Goal: Task Accomplishment & Management: Complete application form

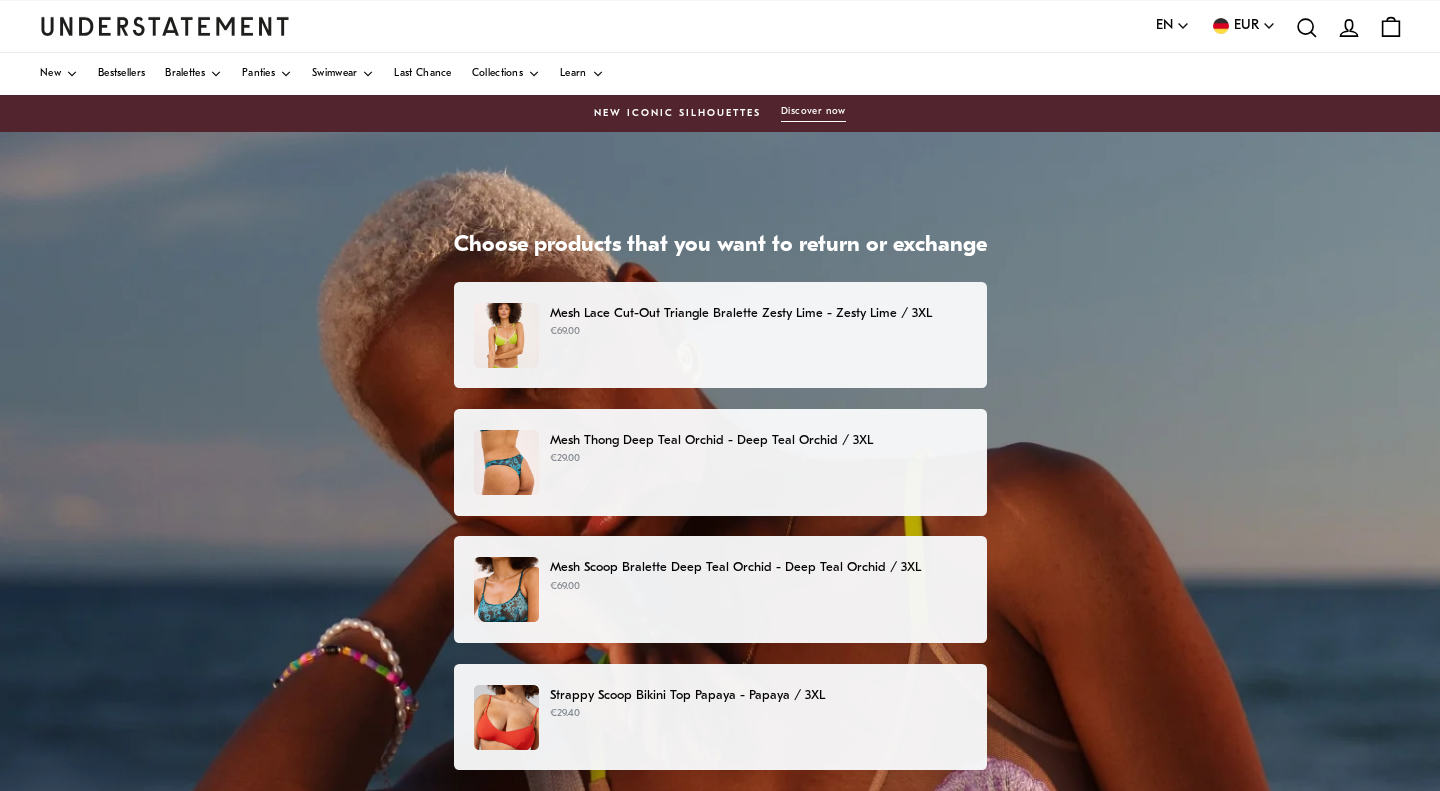
click at [651, 338] on p "€69.00" at bounding box center [758, 332] width 416 height 16
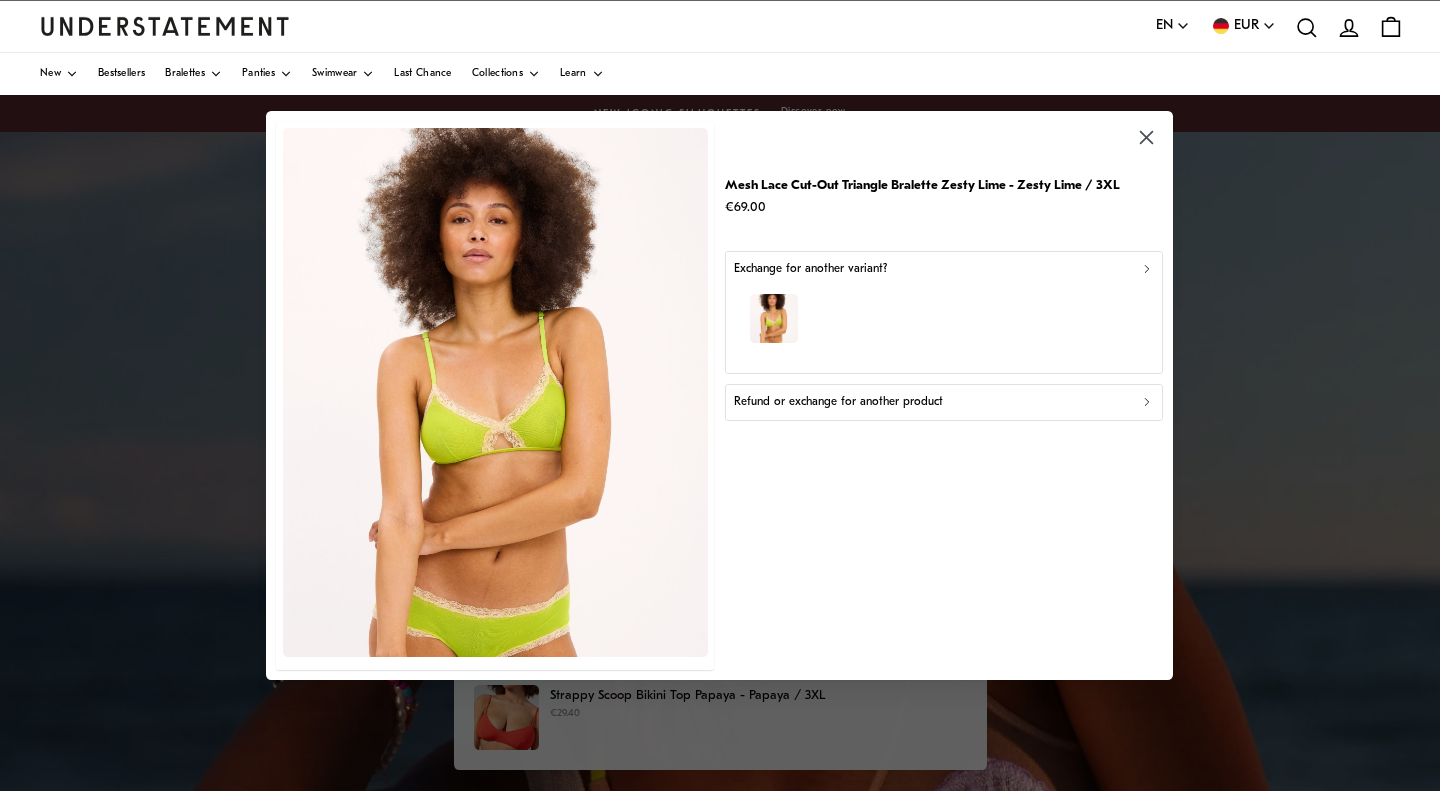
click at [856, 412] on button "Refund or exchange for another product" at bounding box center [944, 402] width 438 height 36
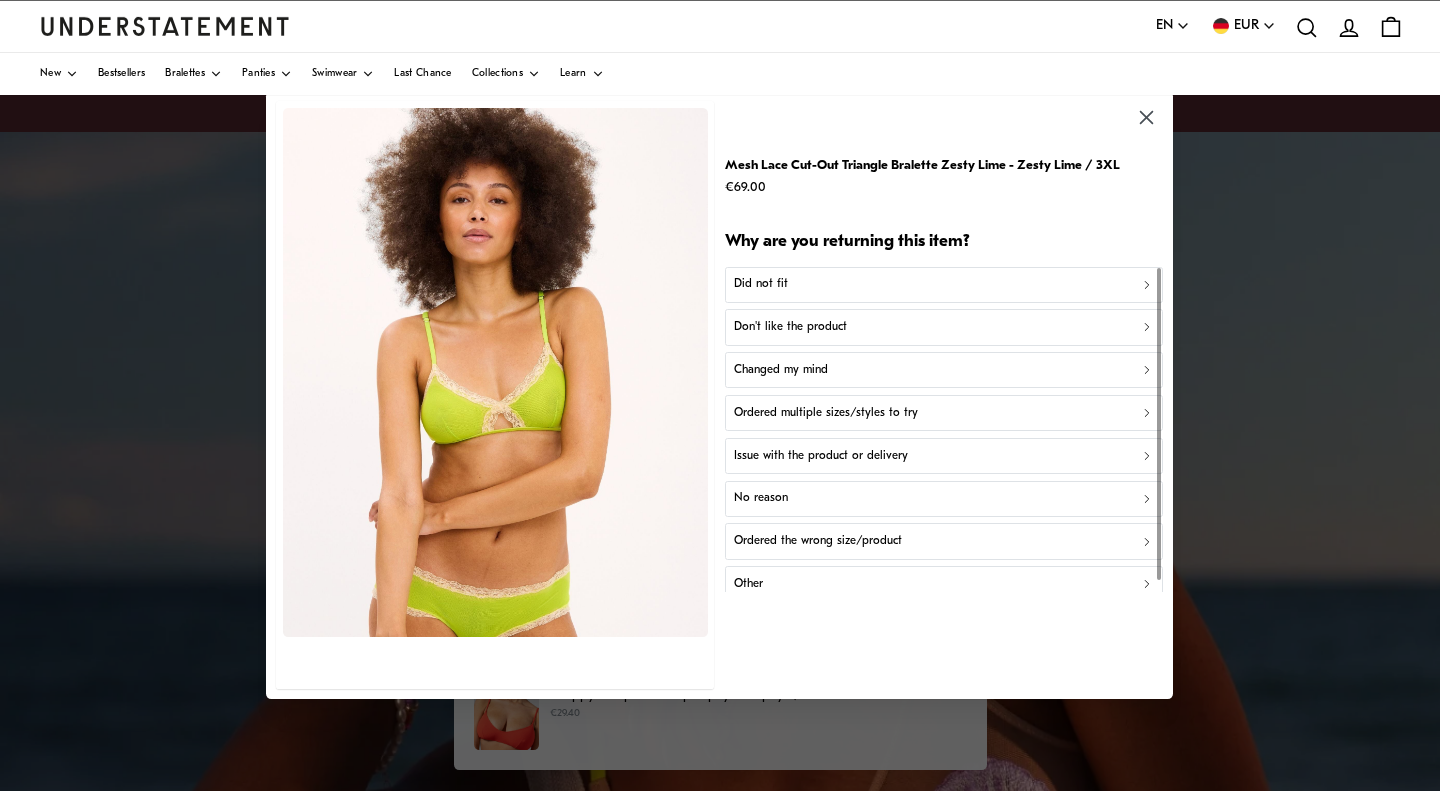
click at [839, 290] on div "Did not fit" at bounding box center [944, 285] width 420 height 19
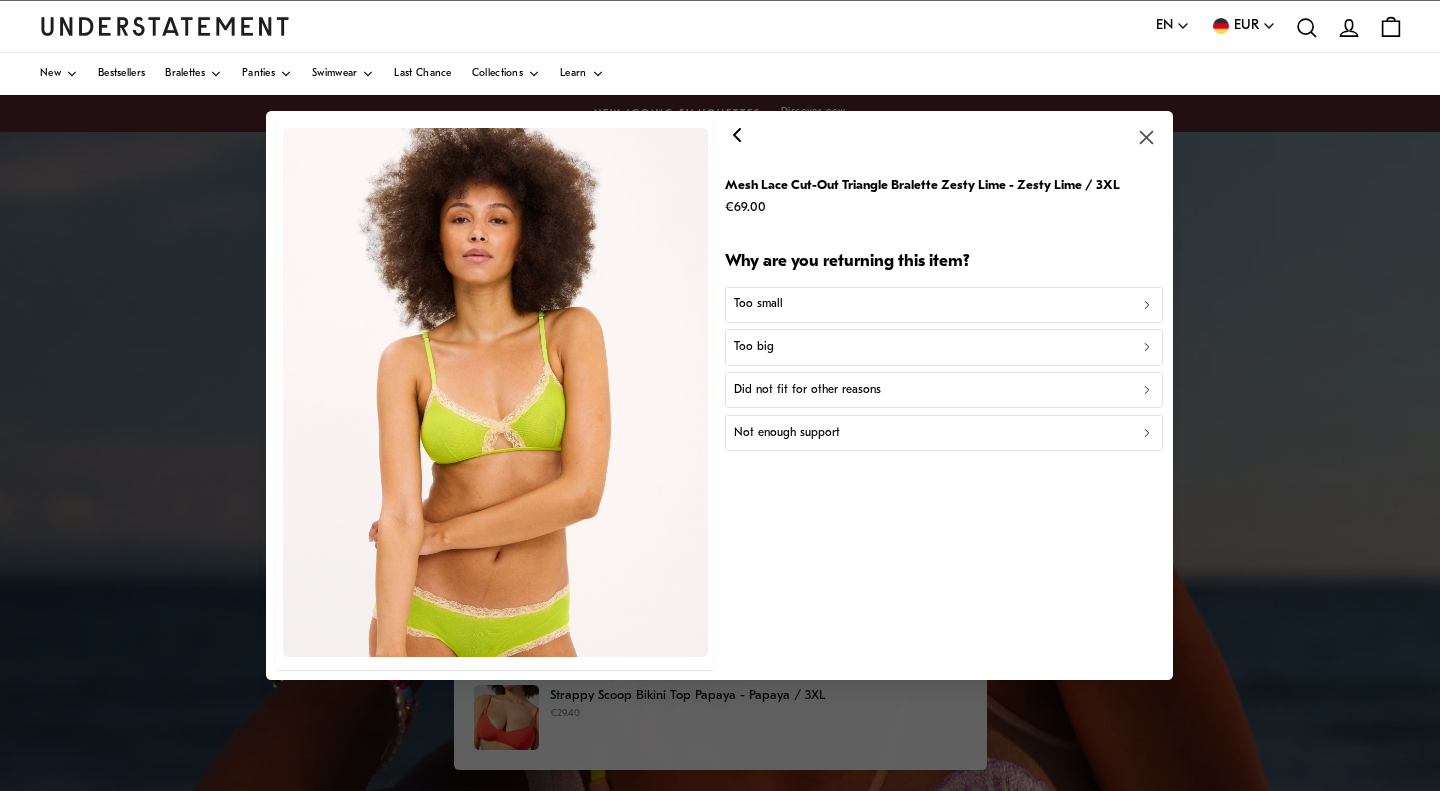
click at [802, 349] on div "Too big" at bounding box center [944, 347] width 420 height 19
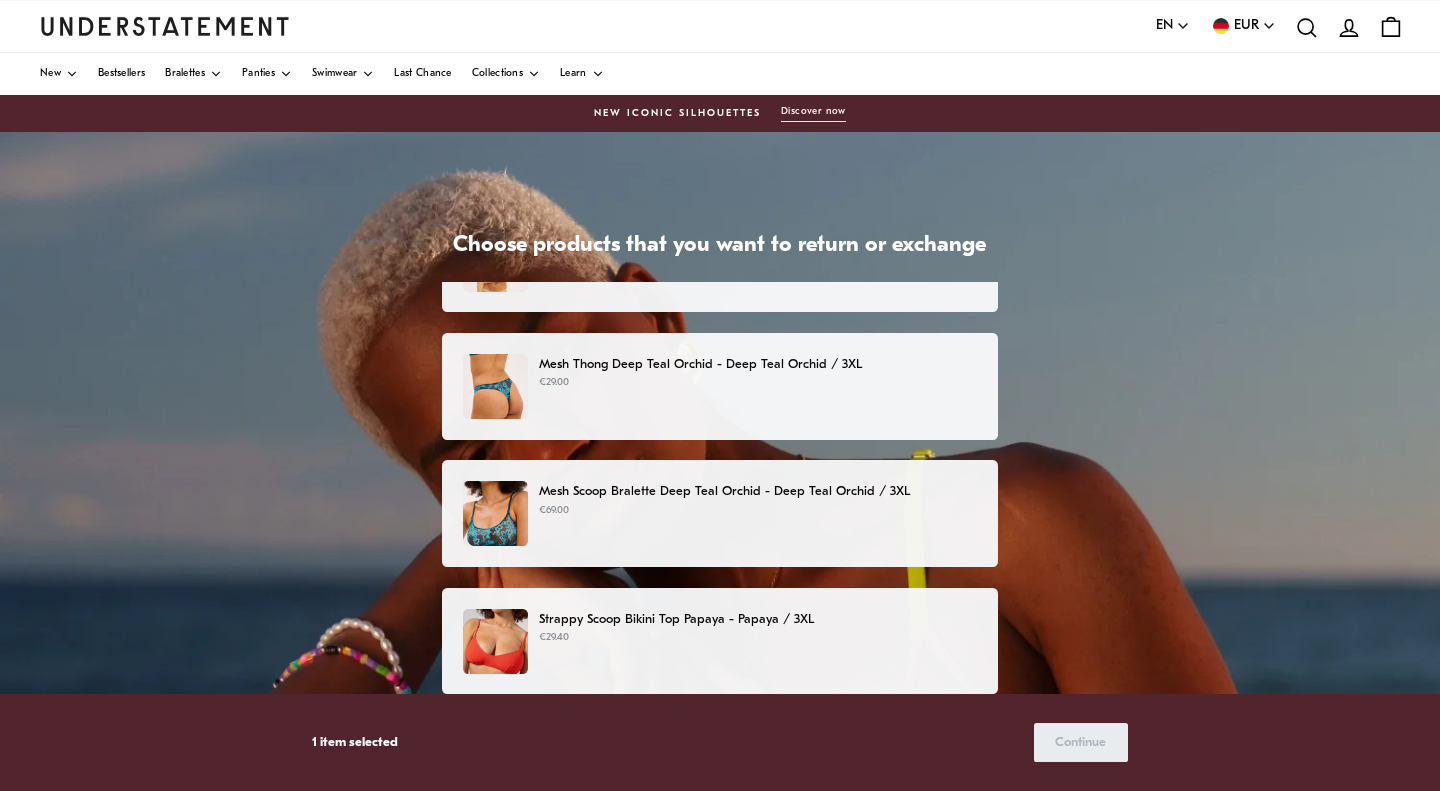
scroll to position [117, 0]
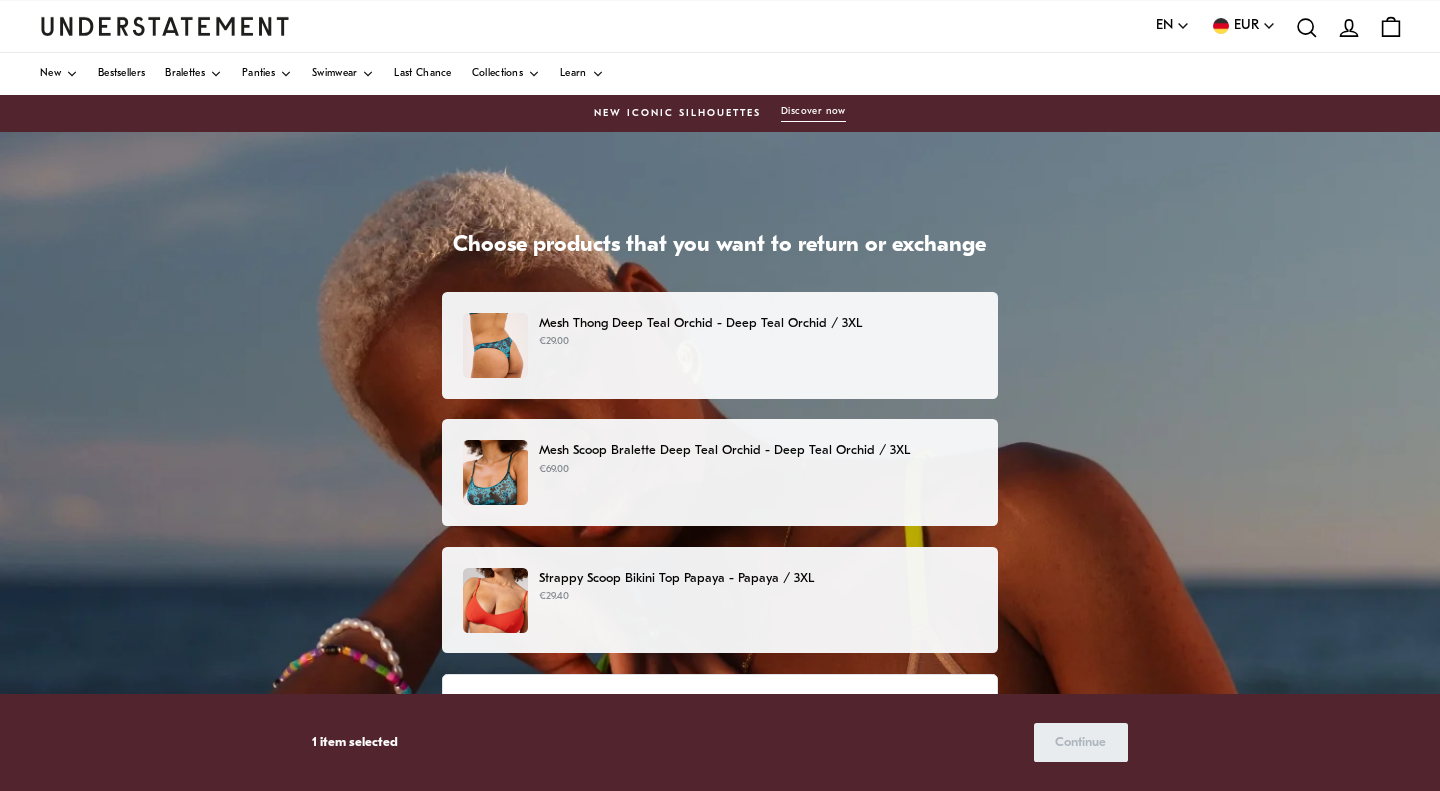
click at [686, 364] on div "Mesh Thong Deep Teal Orchid - Deep Teal Orchid / 3XL €29.00" at bounding box center [720, 345] width 514 height 65
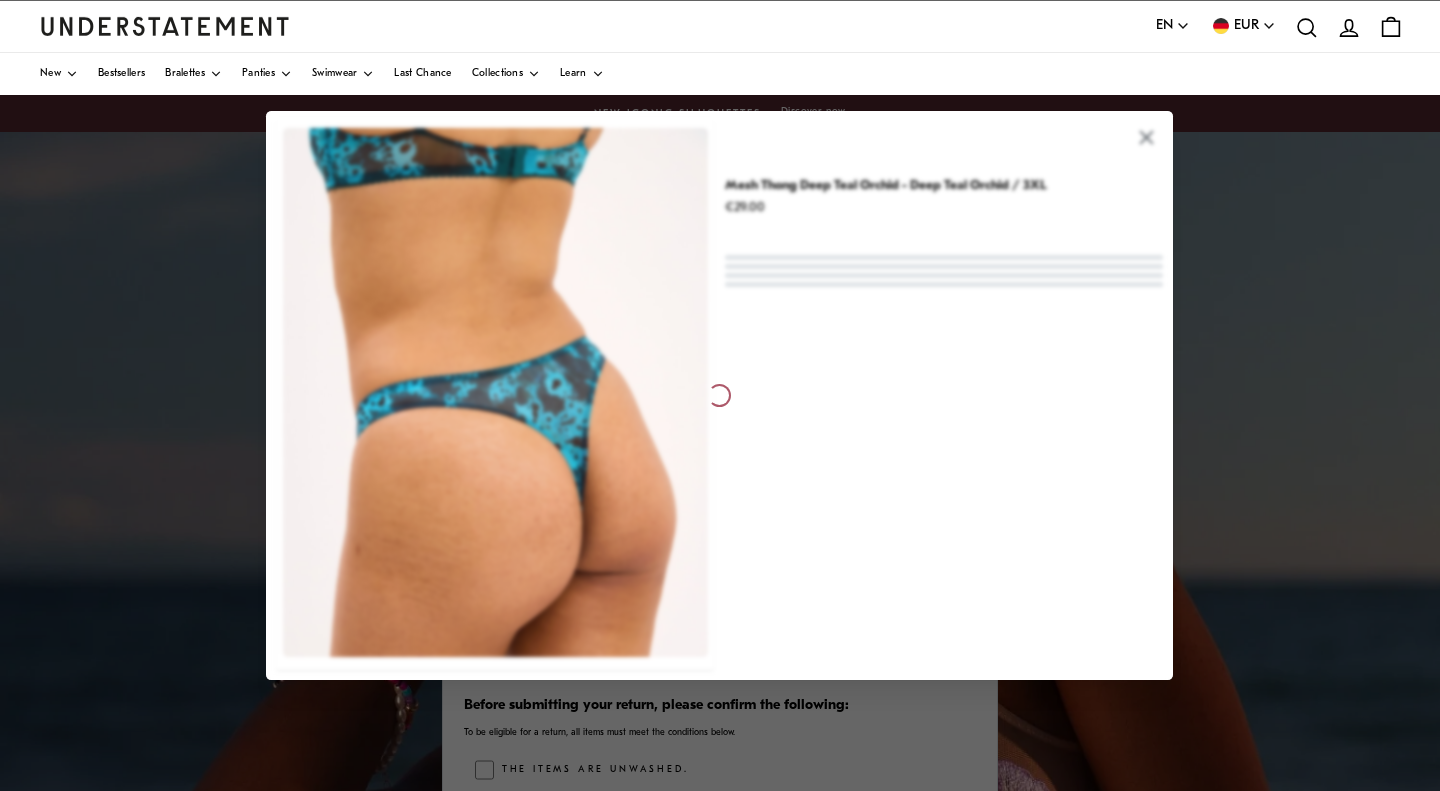
scroll to position [117, 0]
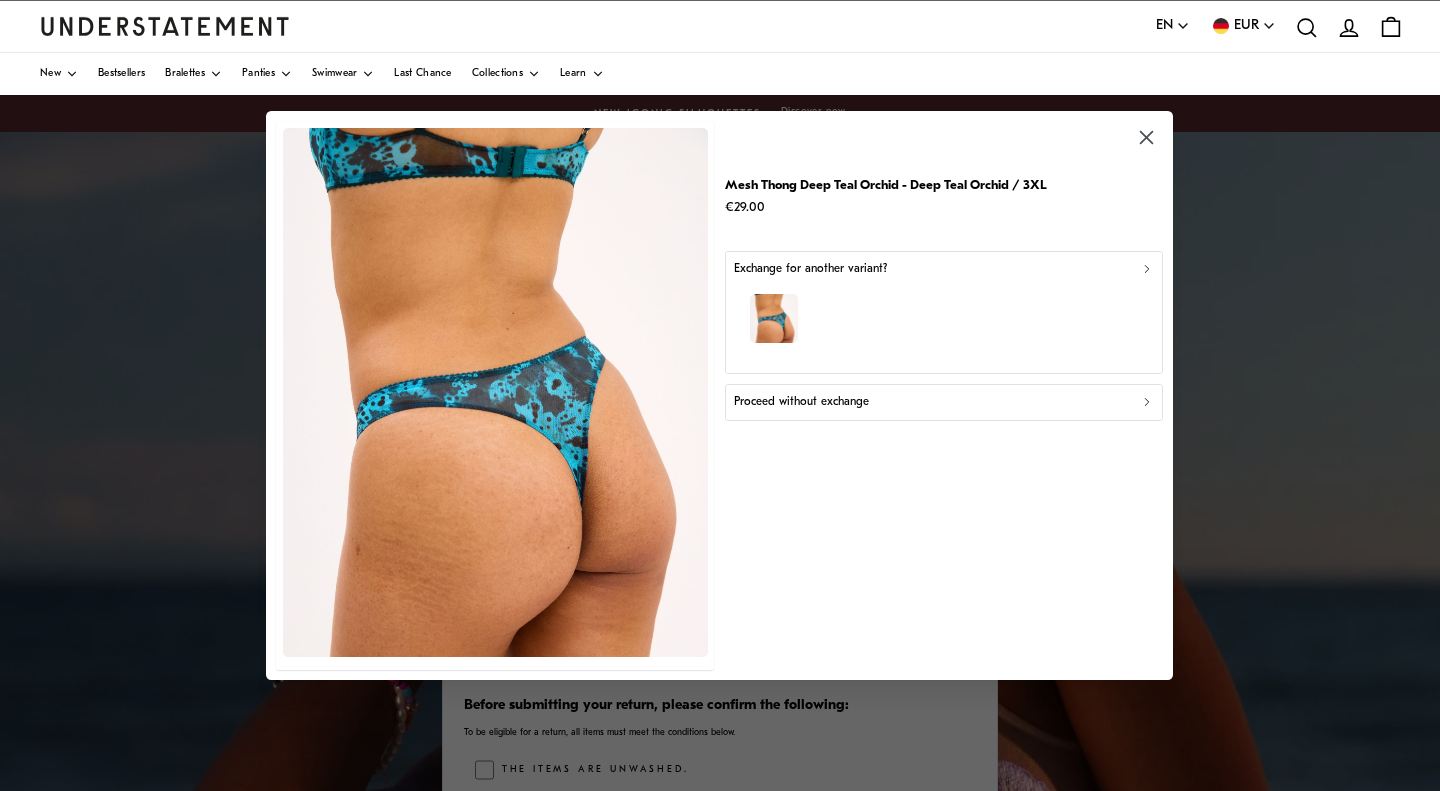
click at [842, 282] on div "button" at bounding box center [944, 321] width 420 height 87
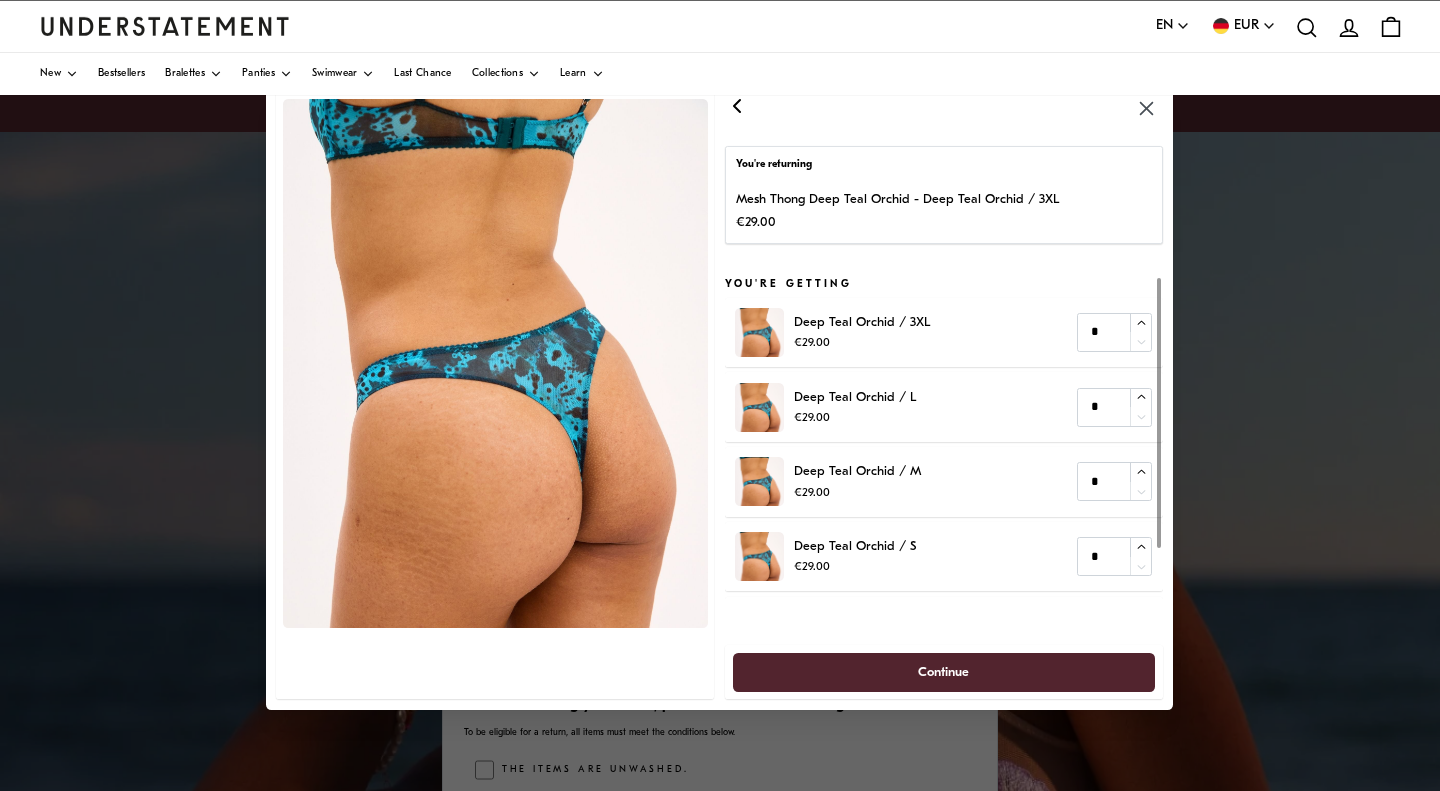
click at [841, 282] on h5 "You're getting" at bounding box center [944, 284] width 438 height 16
type input "*"
click at [1148, 324] on button "button" at bounding box center [1141, 322] width 22 height 19
click at [925, 328] on p "Deep Teal Orchid / 3XL" at bounding box center [863, 322] width 136 height 21
click at [952, 675] on span "Continue" at bounding box center [944, 671] width 51 height 37
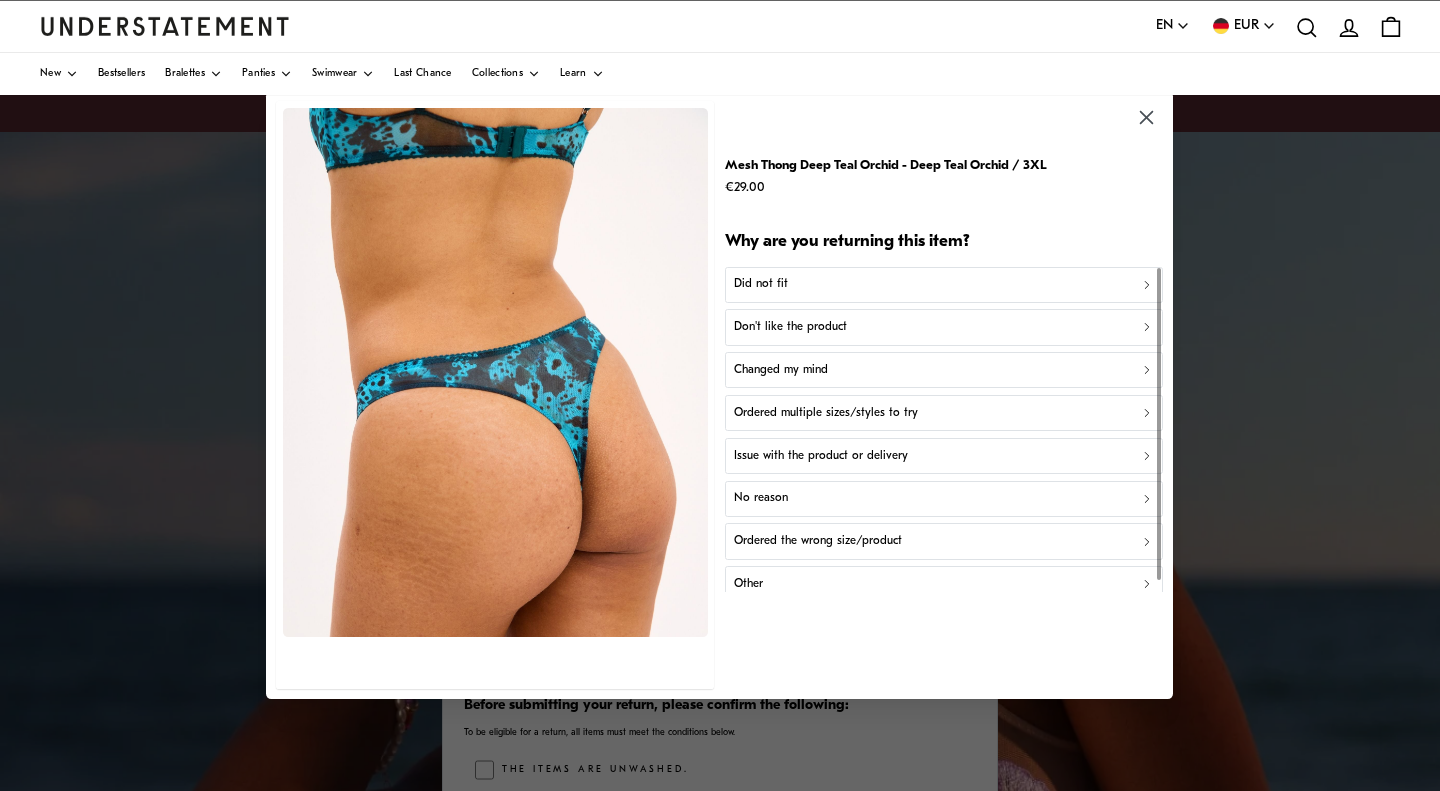
click at [817, 327] on p "Don't like the product" at bounding box center [790, 327] width 113 height 19
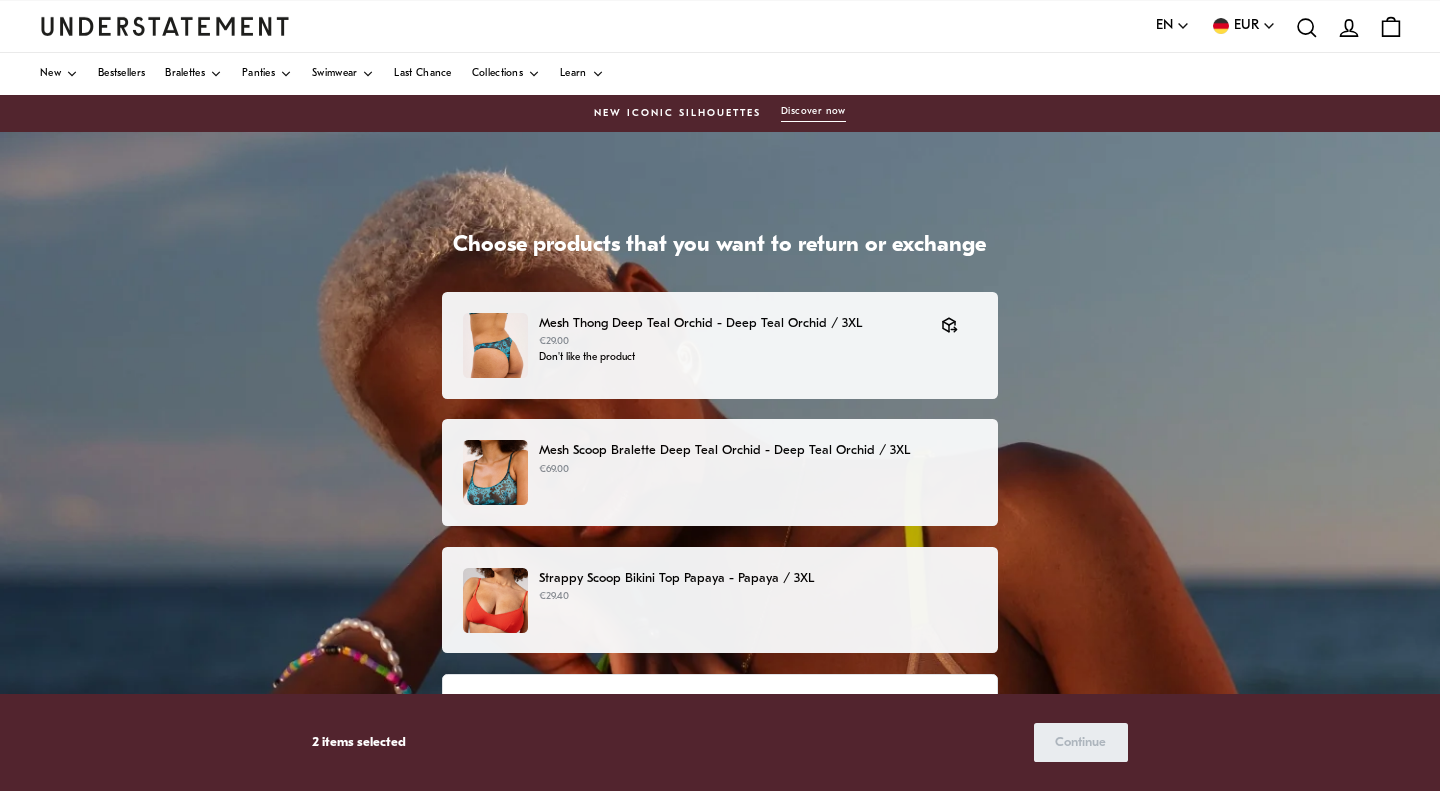
scroll to position [117, 0]
click at [733, 485] on div "Mesh Scoop Bralette Deep Teal Orchid - Deep Teal Orchid / 3XL €69.00" at bounding box center [720, 472] width 514 height 65
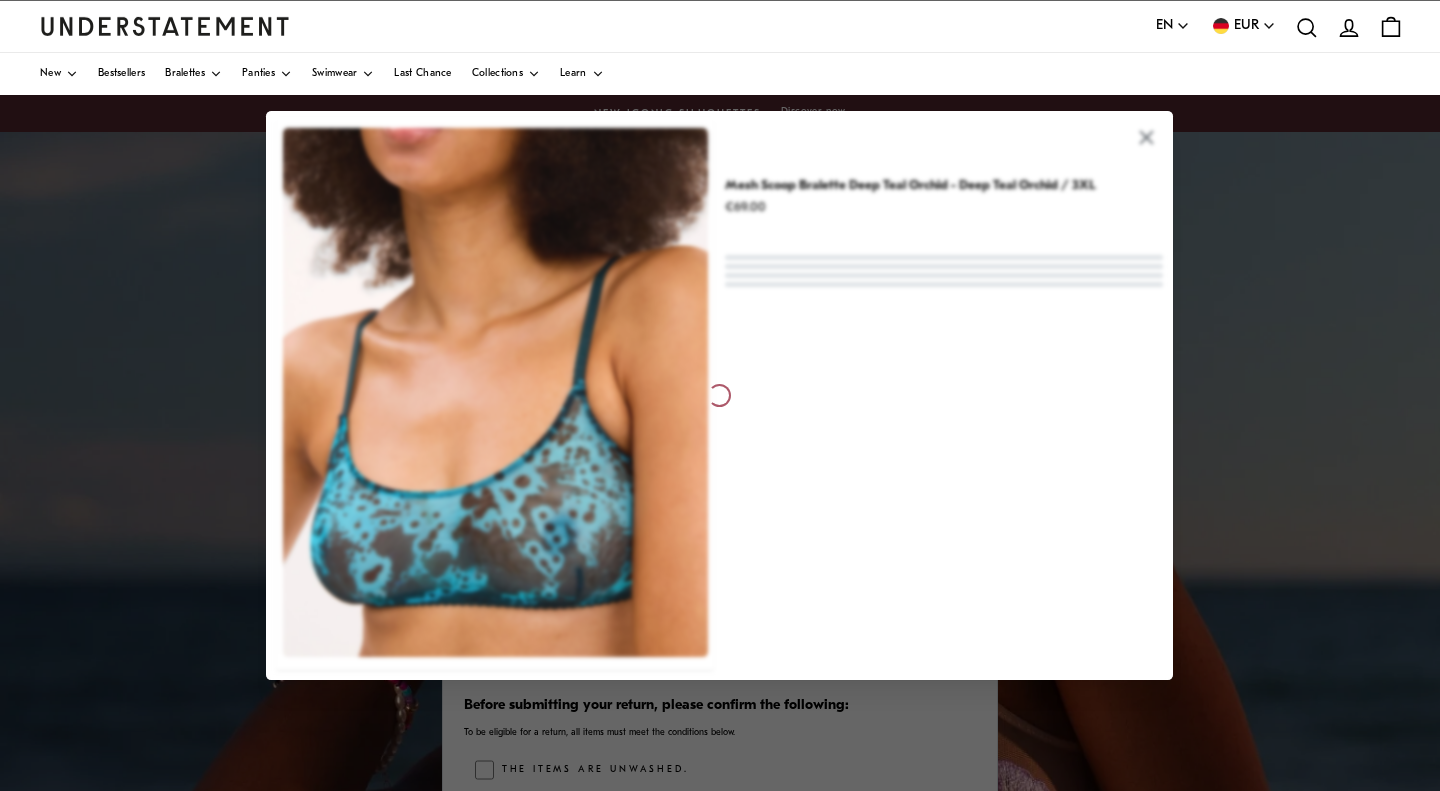
scroll to position [117, 0]
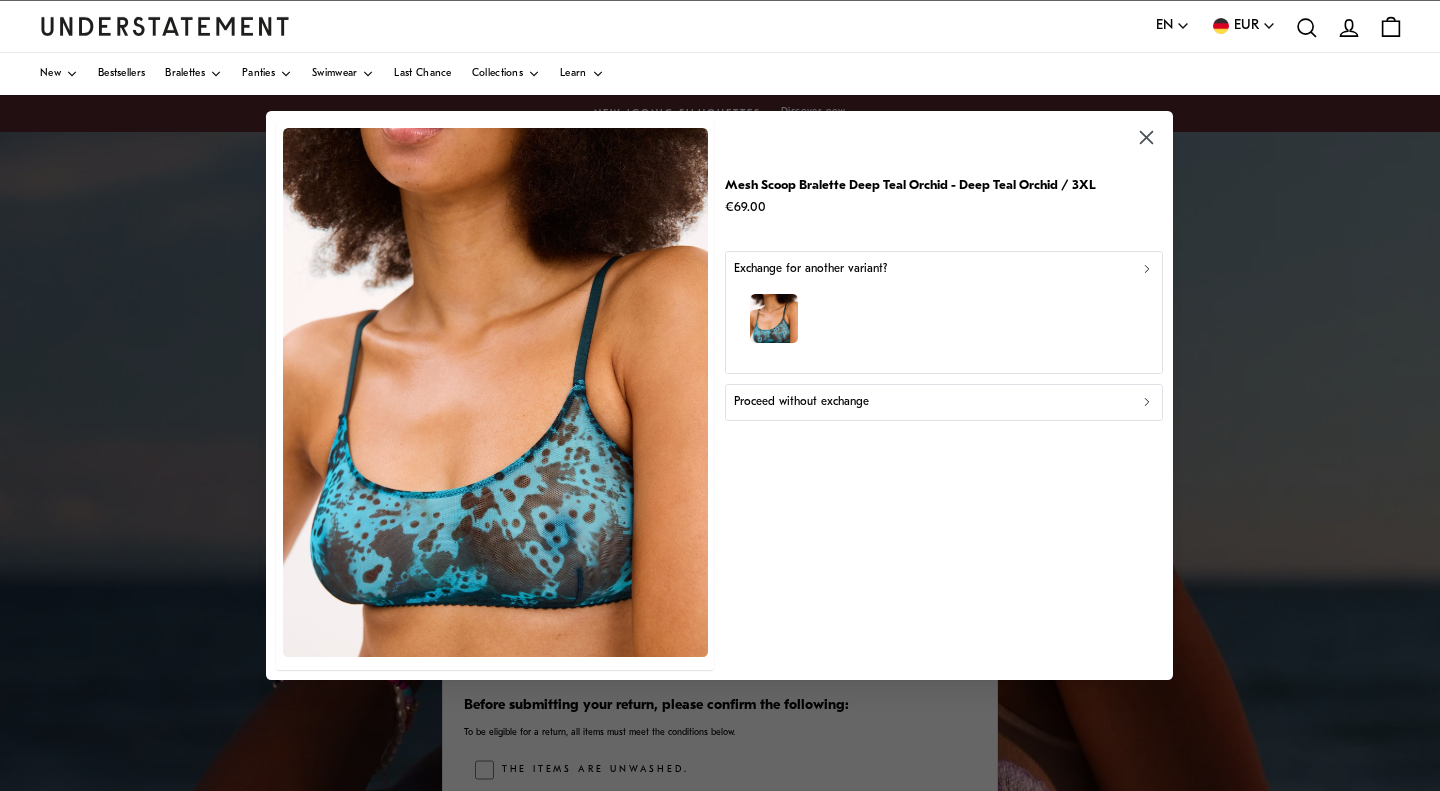
click at [876, 294] on div "button" at bounding box center [944, 321] width 420 height 87
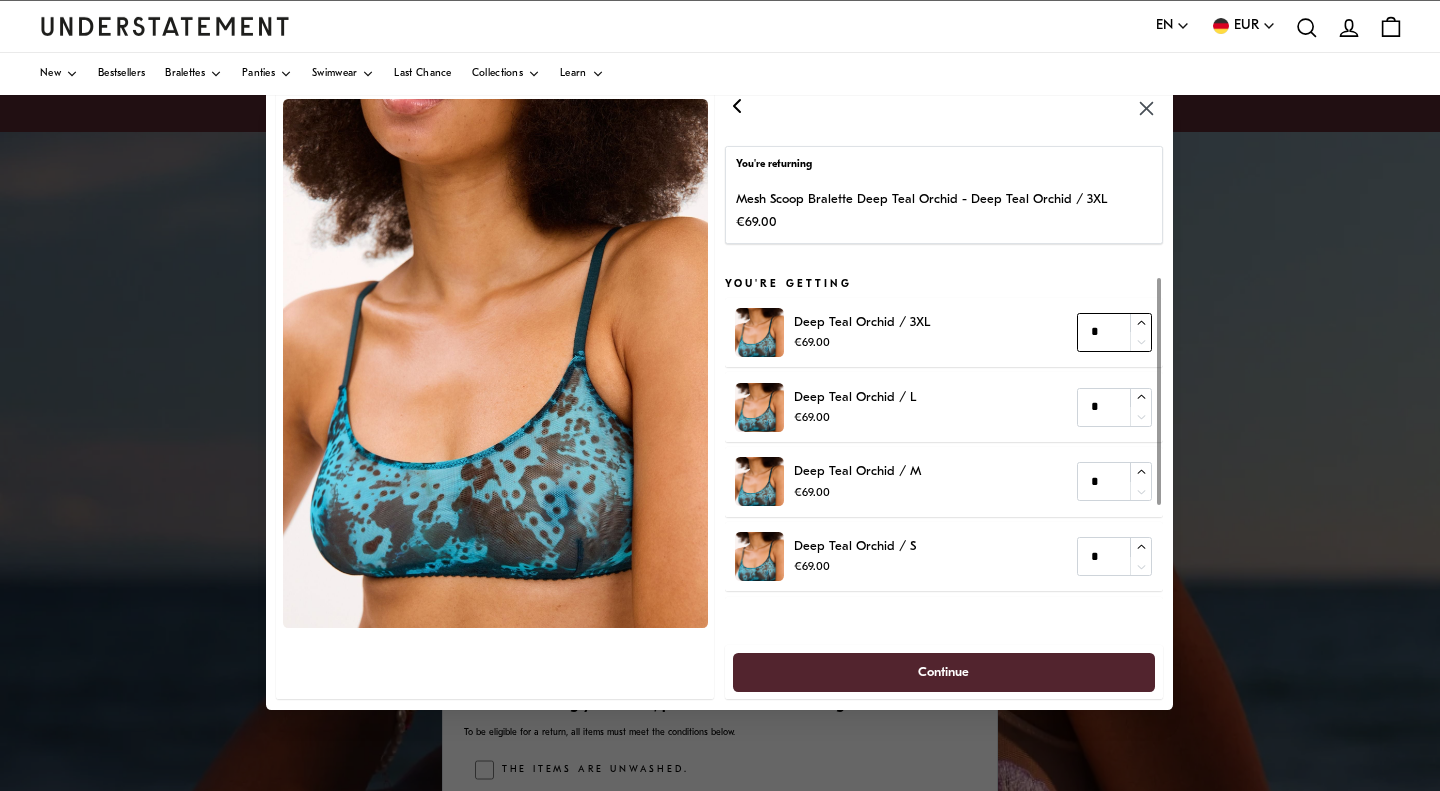
type input "*"
click at [1143, 320] on icon "button" at bounding box center [1142, 322] width 8 height 4
click at [921, 672] on span "Continue" at bounding box center [944, 671] width 51 height 37
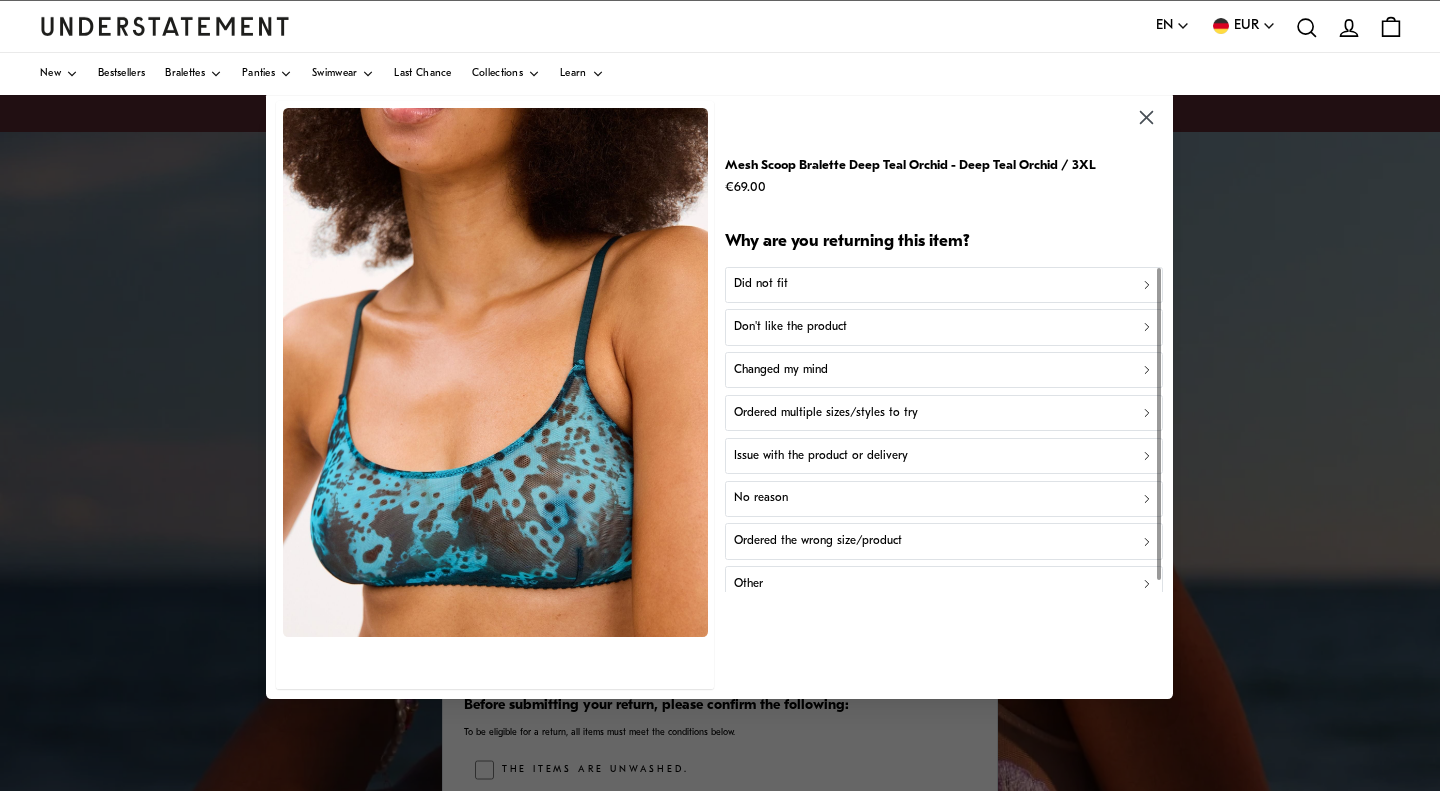
scroll to position [11, 0]
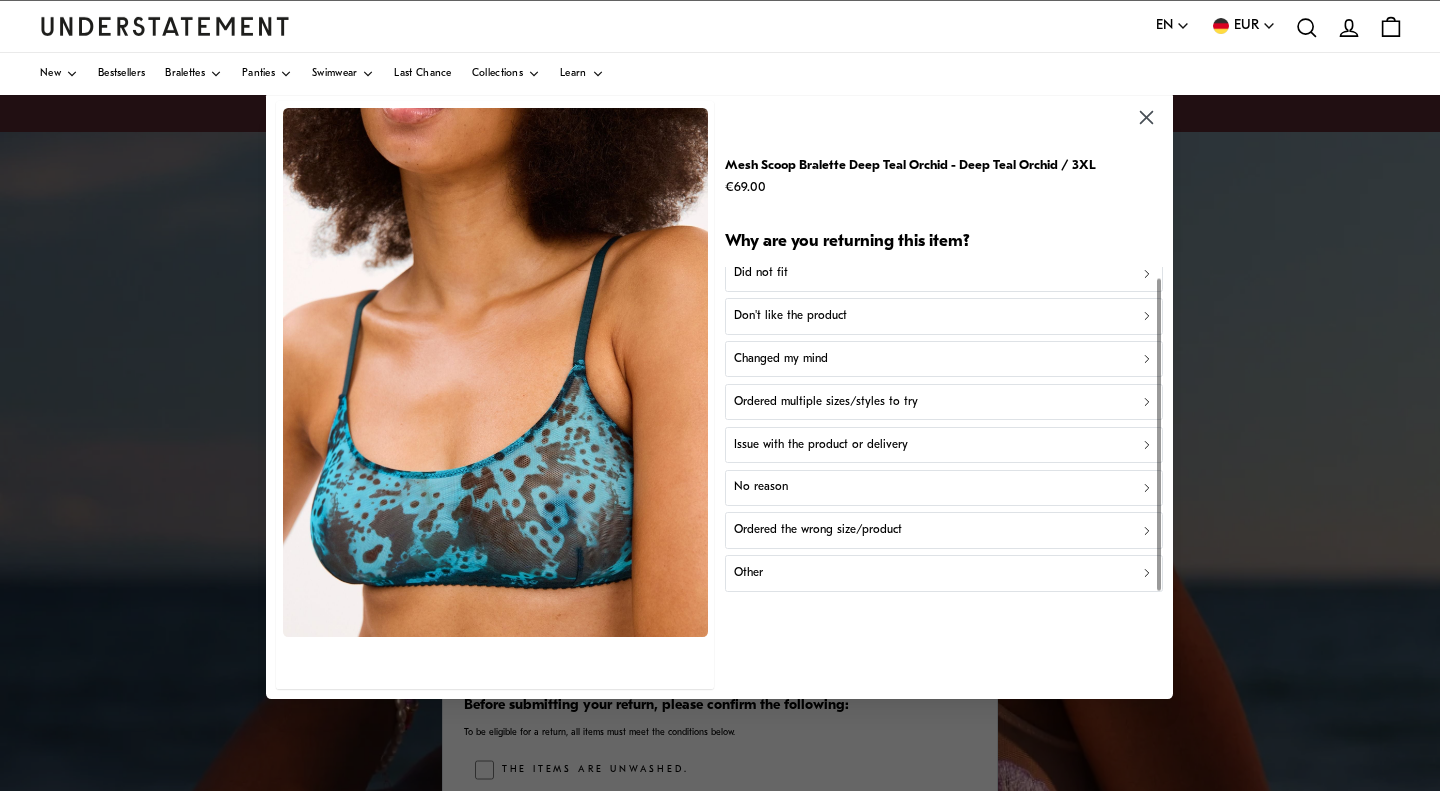
click at [836, 323] on p "Don't like the product" at bounding box center [790, 316] width 113 height 19
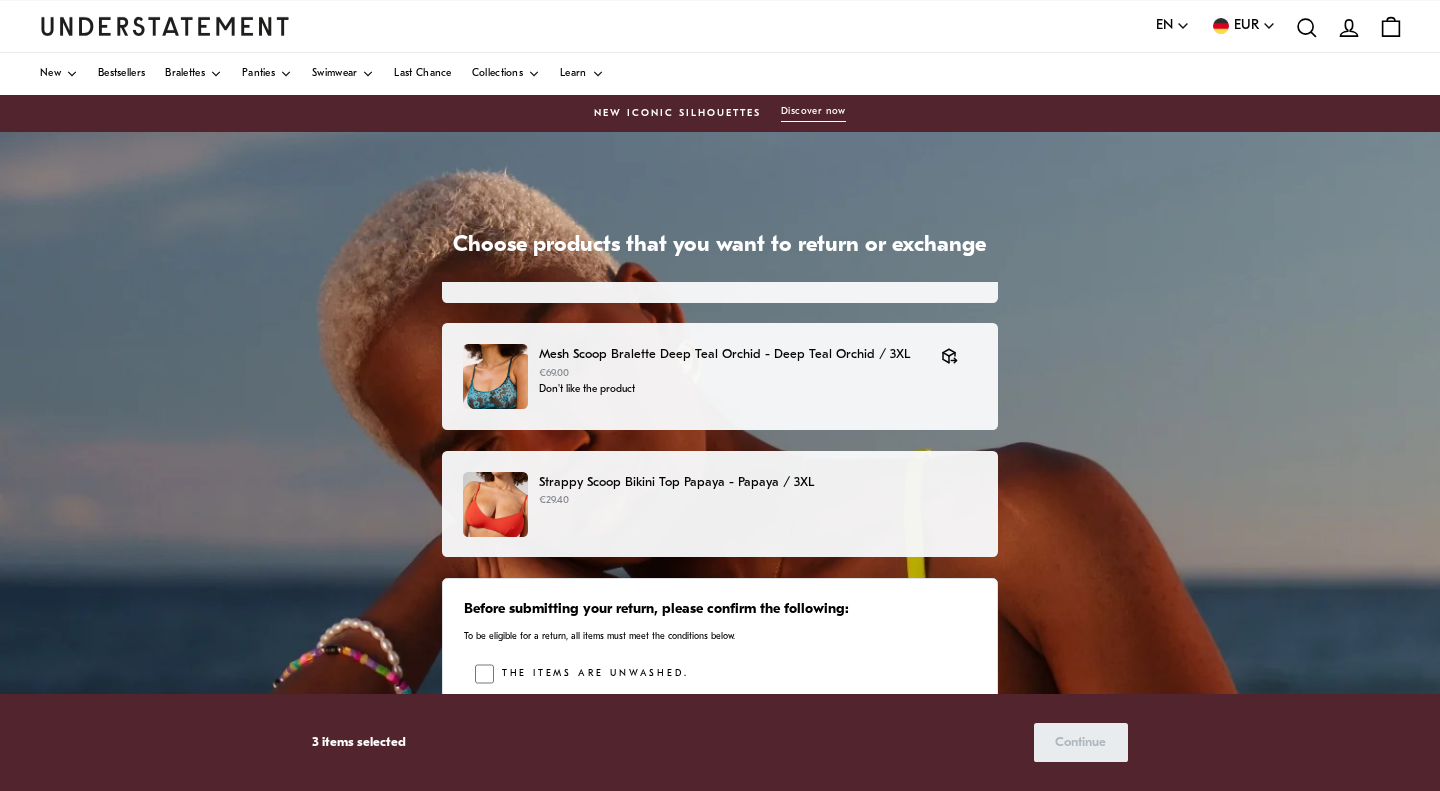
scroll to position [214, 0]
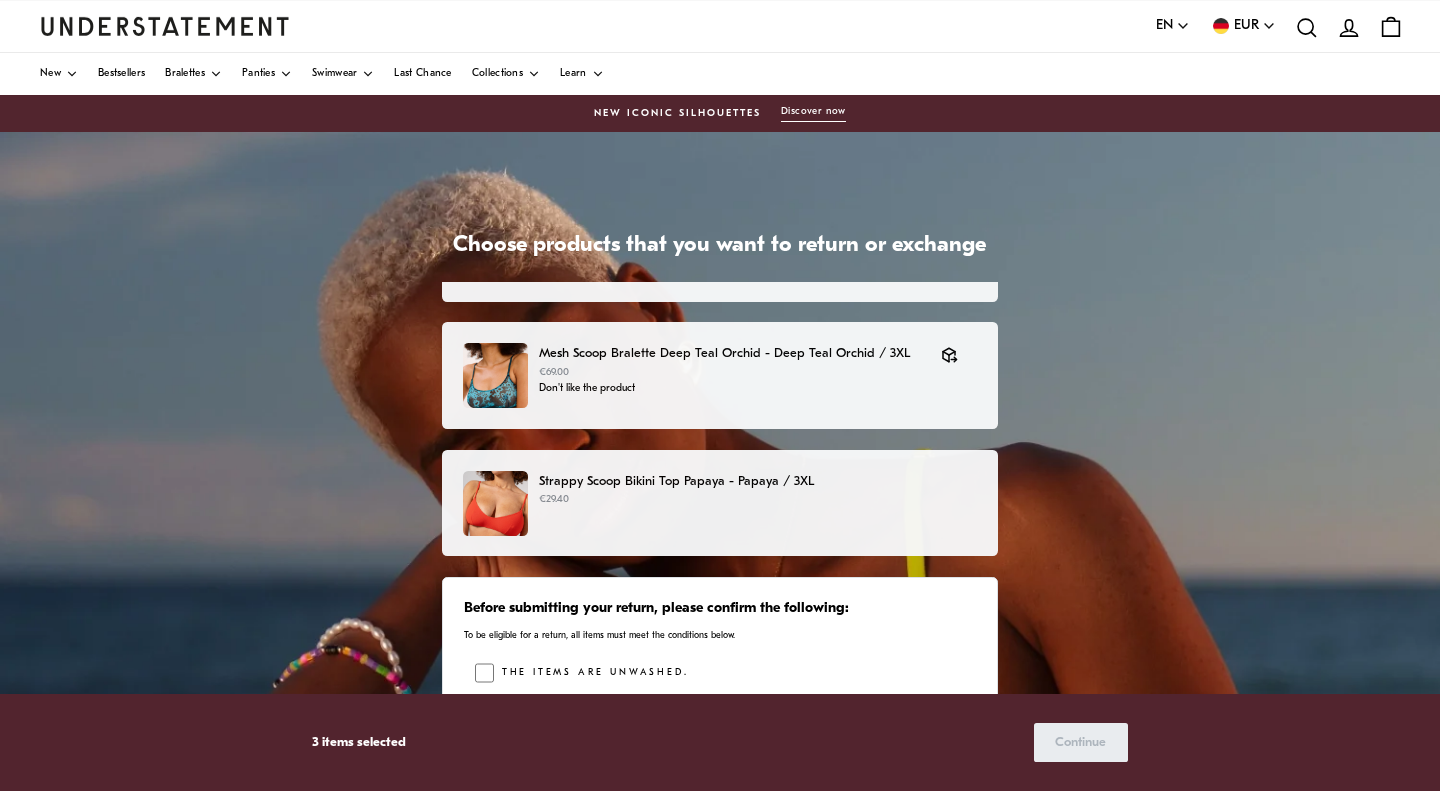
click at [779, 486] on p "Strappy Scoop Bikini Top Papaya - Papaya / 3XL" at bounding box center [758, 481] width 438 height 21
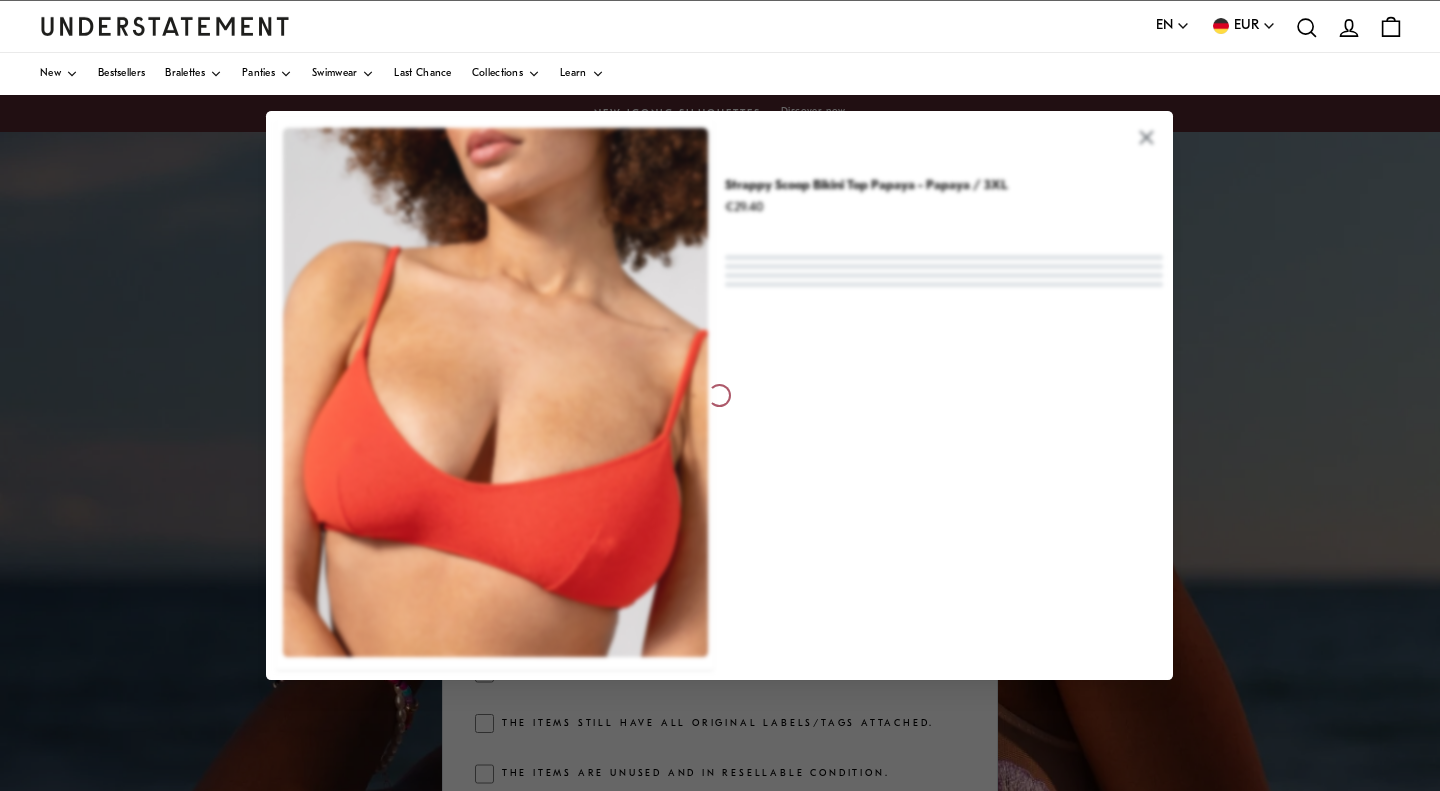
scroll to position [214, 0]
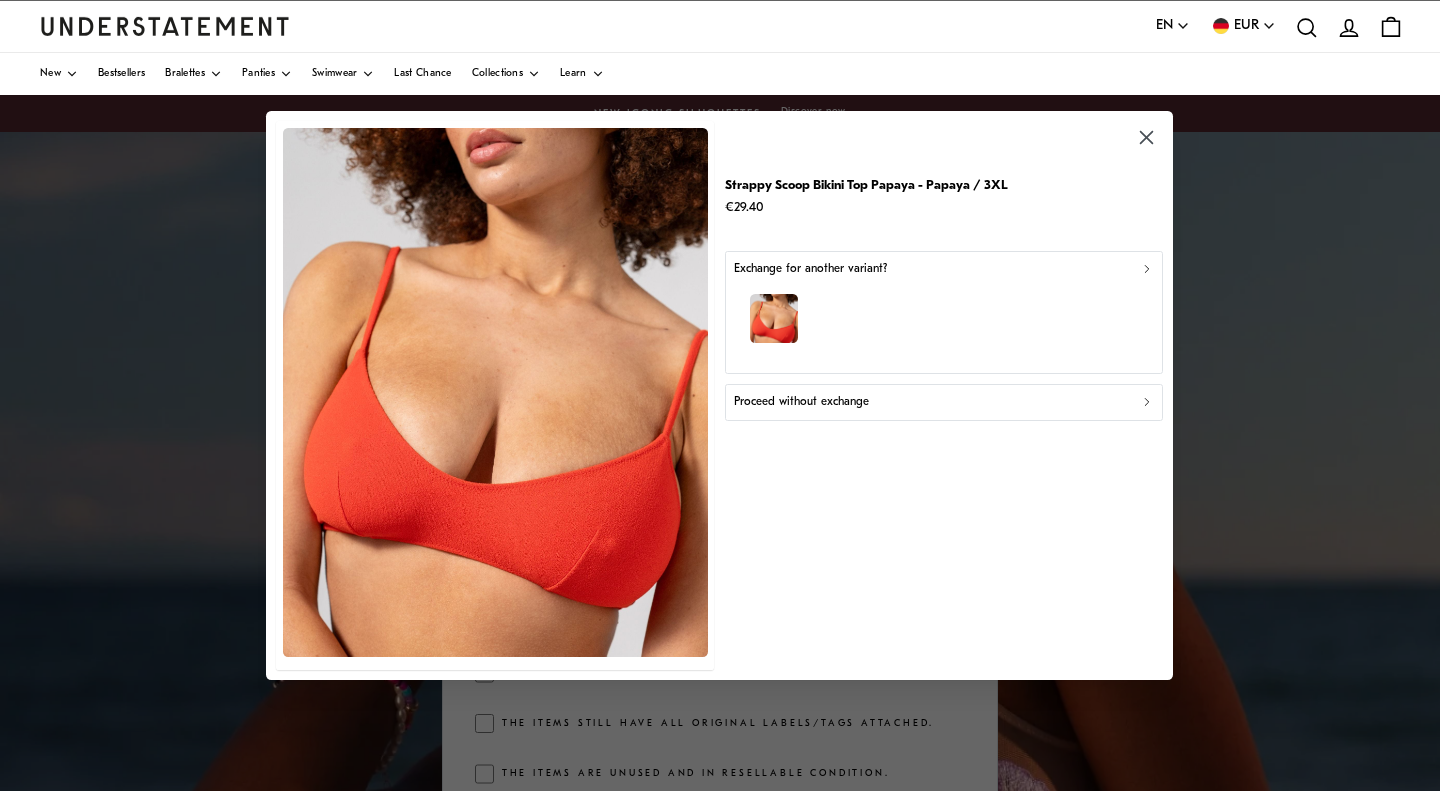
click at [833, 344] on div "button" at bounding box center [944, 321] width 420 height 87
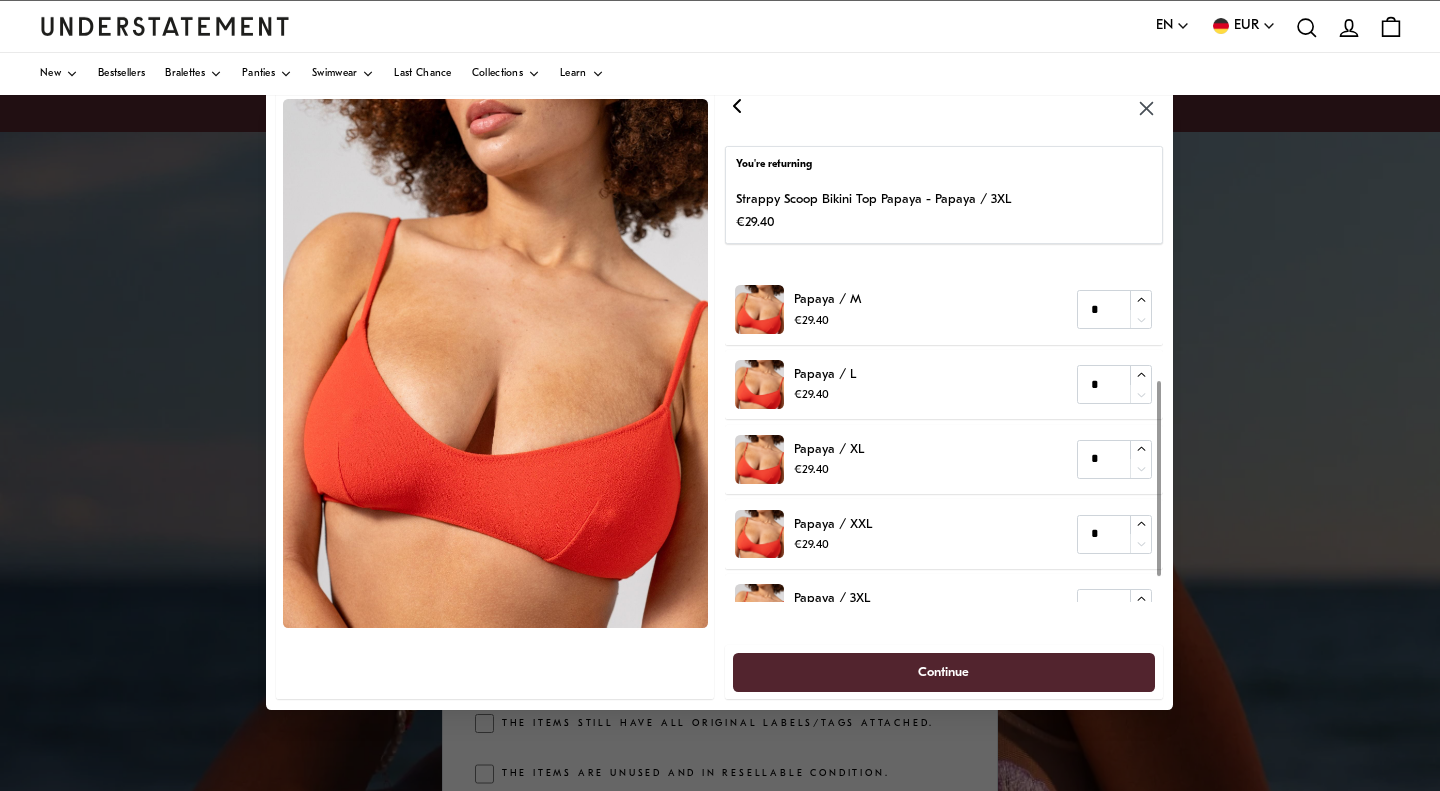
scroll to position [214, 0]
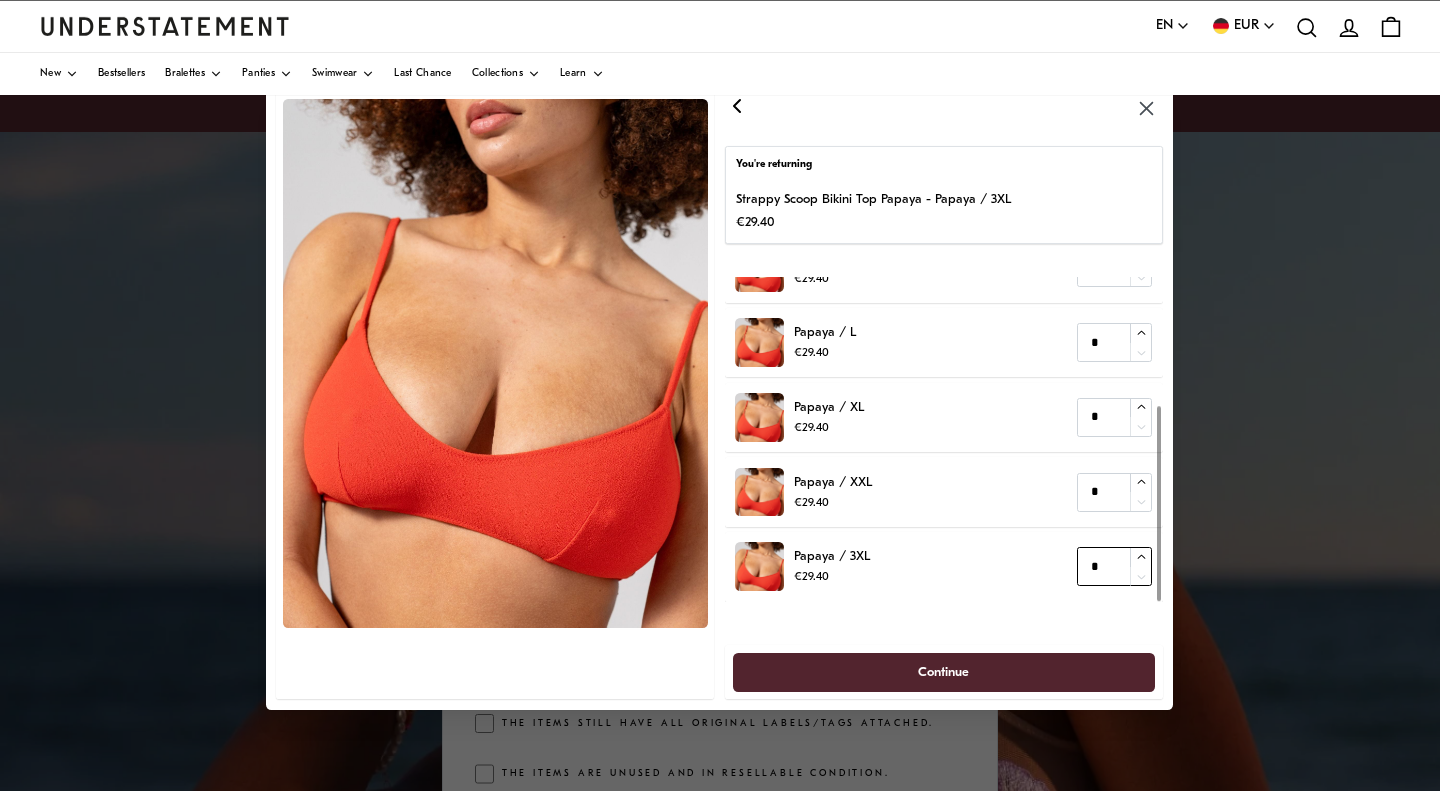
type input "*"
click at [1143, 554] on icon "button" at bounding box center [1141, 556] width 13 height 13
click at [959, 680] on span "Continue" at bounding box center [944, 671] width 51 height 37
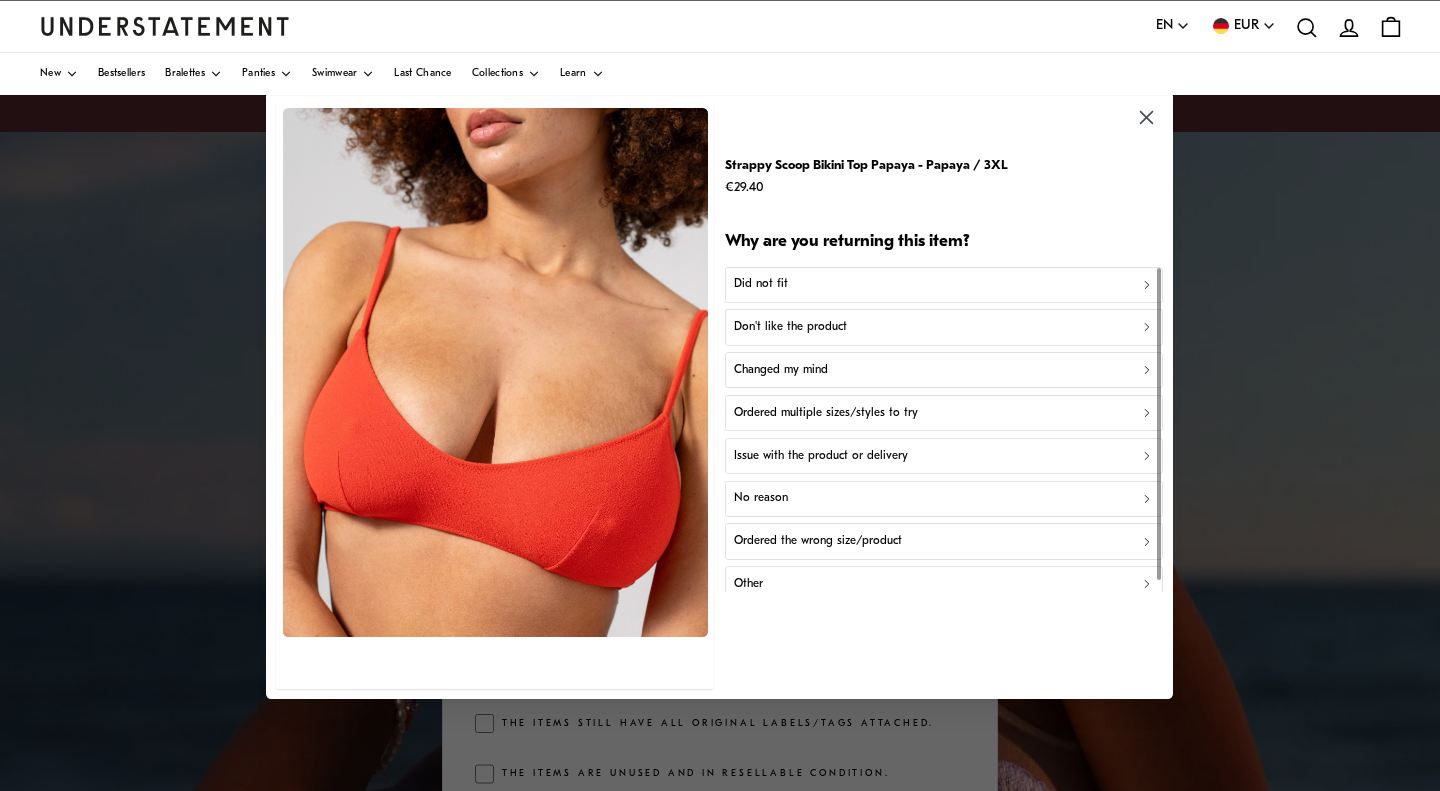
click at [903, 290] on div "Did not fit" at bounding box center [944, 285] width 420 height 19
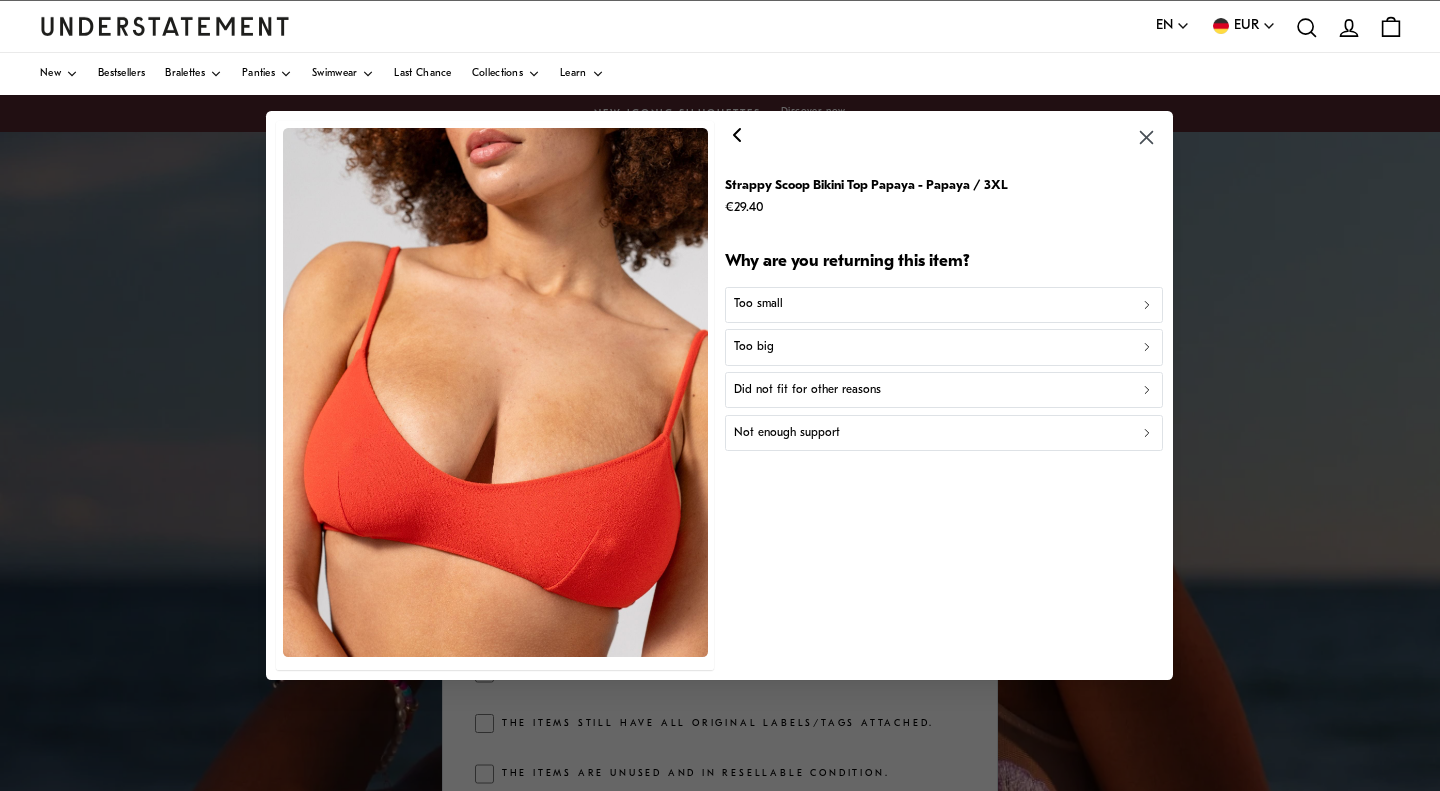
click at [748, 353] on p "Too big" at bounding box center [754, 347] width 40 height 19
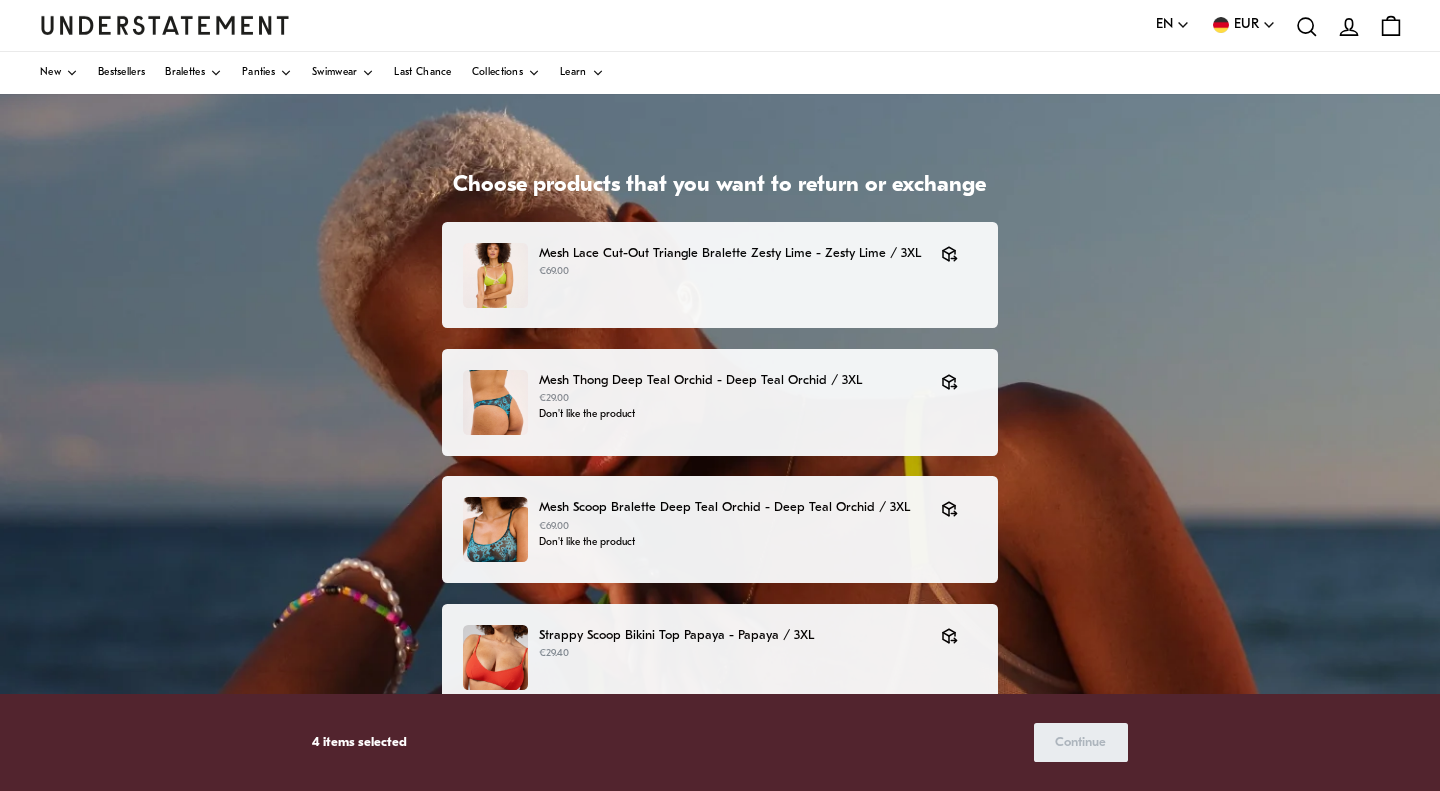
scroll to position [58, 0]
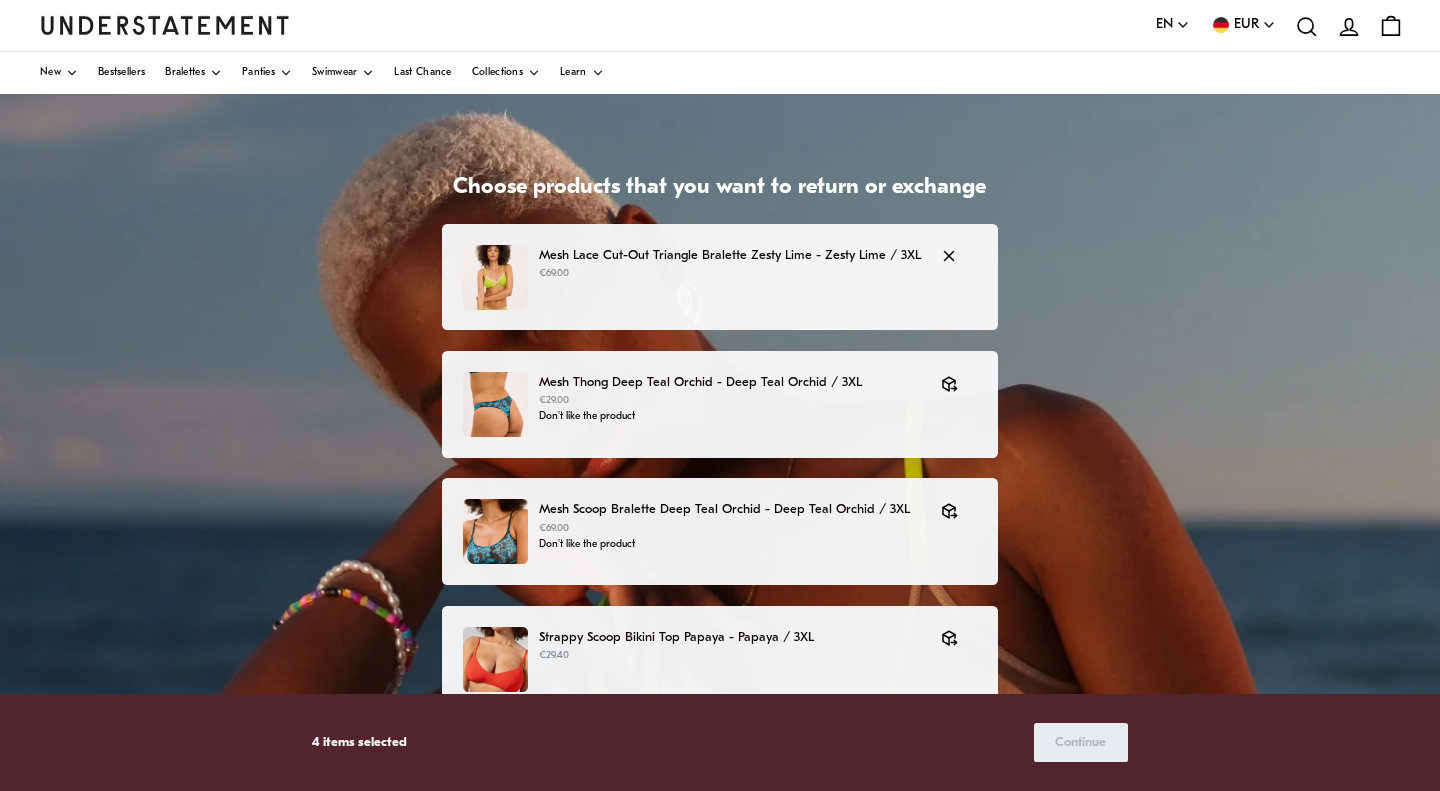
click at [755, 286] on div "Mesh Lace Cut-Out Triangle Bralette Zesty Lime - Zesty Lime / 3XL €69.00" at bounding box center [720, 277] width 514 height 65
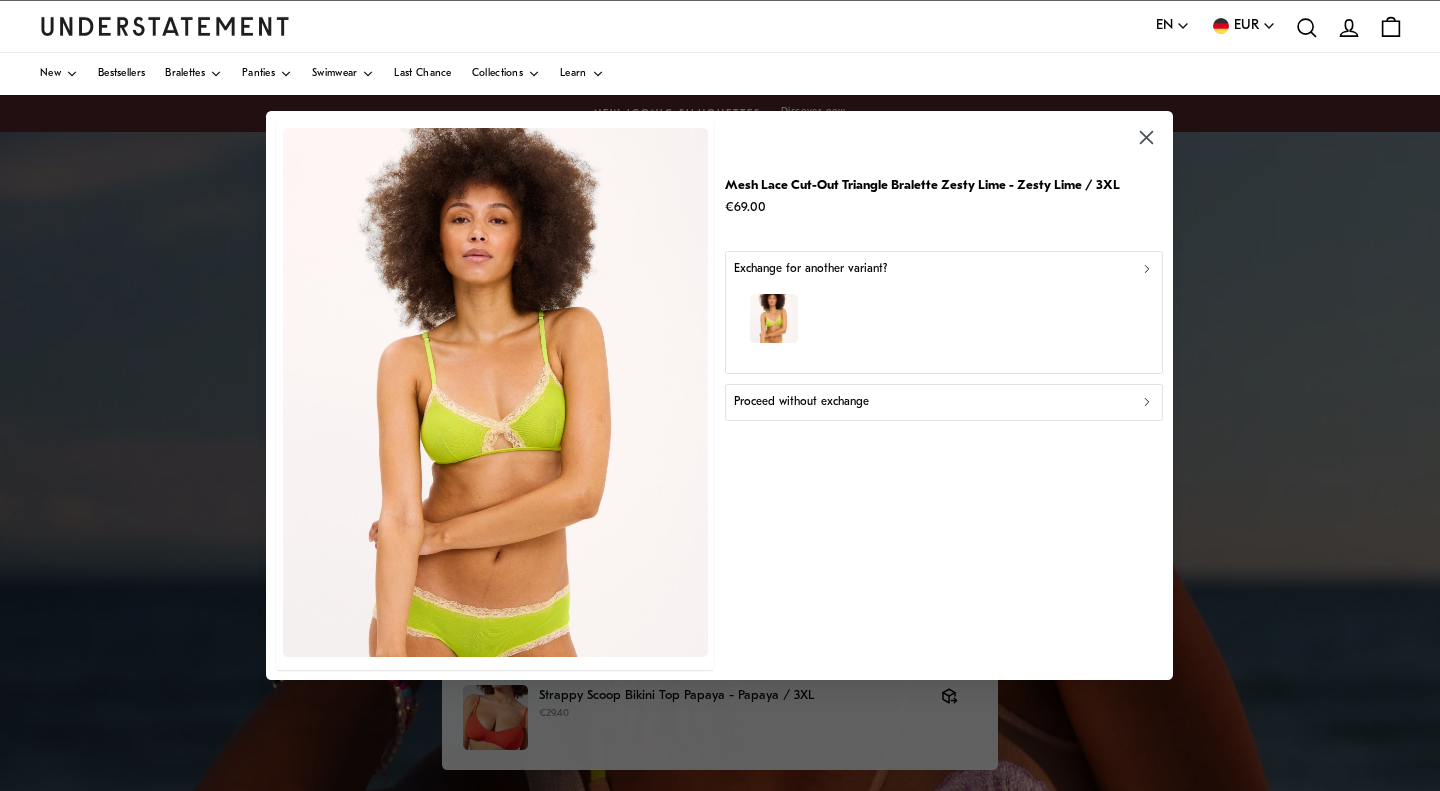
click at [1002, 312] on div "button" at bounding box center [944, 321] width 420 height 87
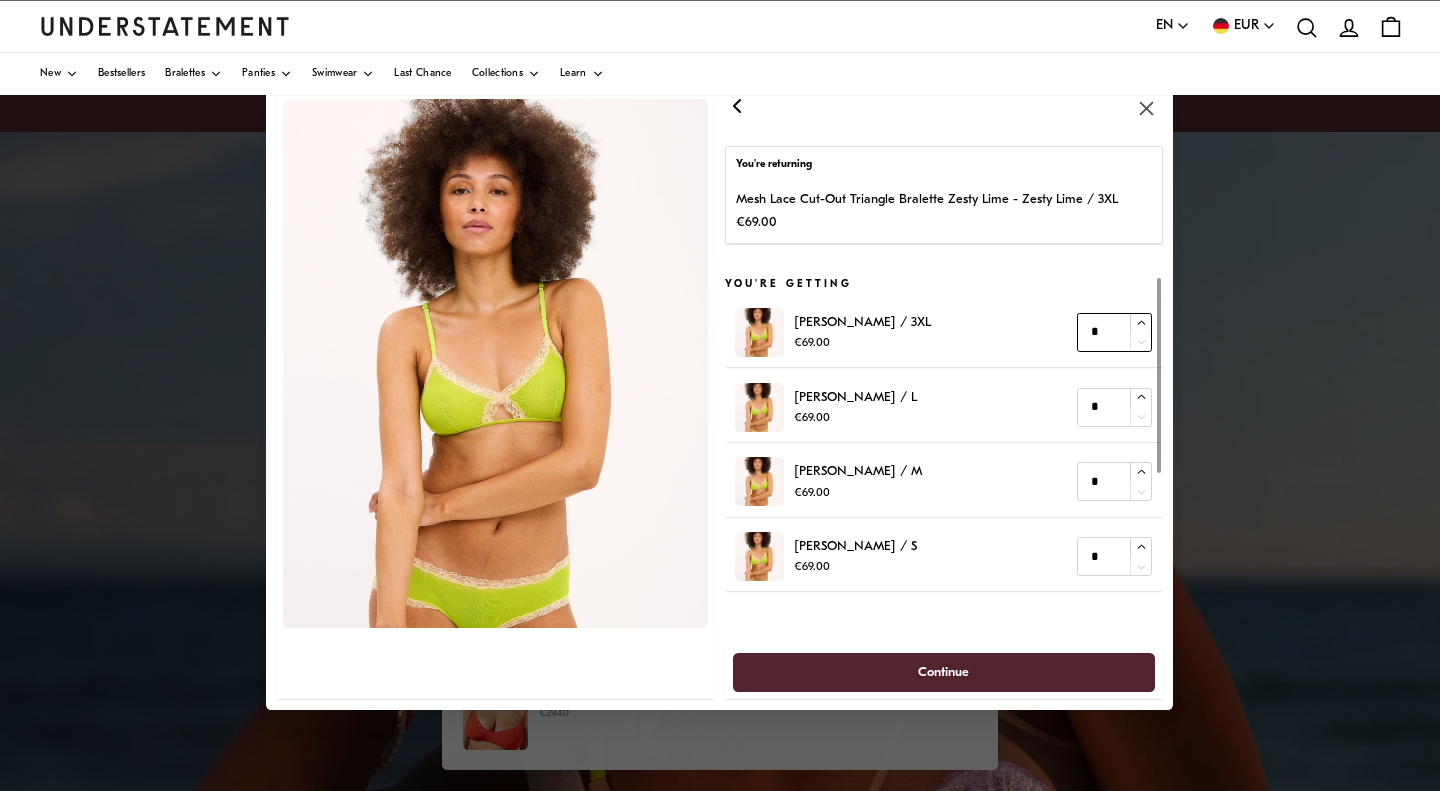
type input "*"
click at [1150, 319] on button "button" at bounding box center [1141, 322] width 22 height 19
click at [891, 662] on span "Continue" at bounding box center [944, 671] width 379 height 37
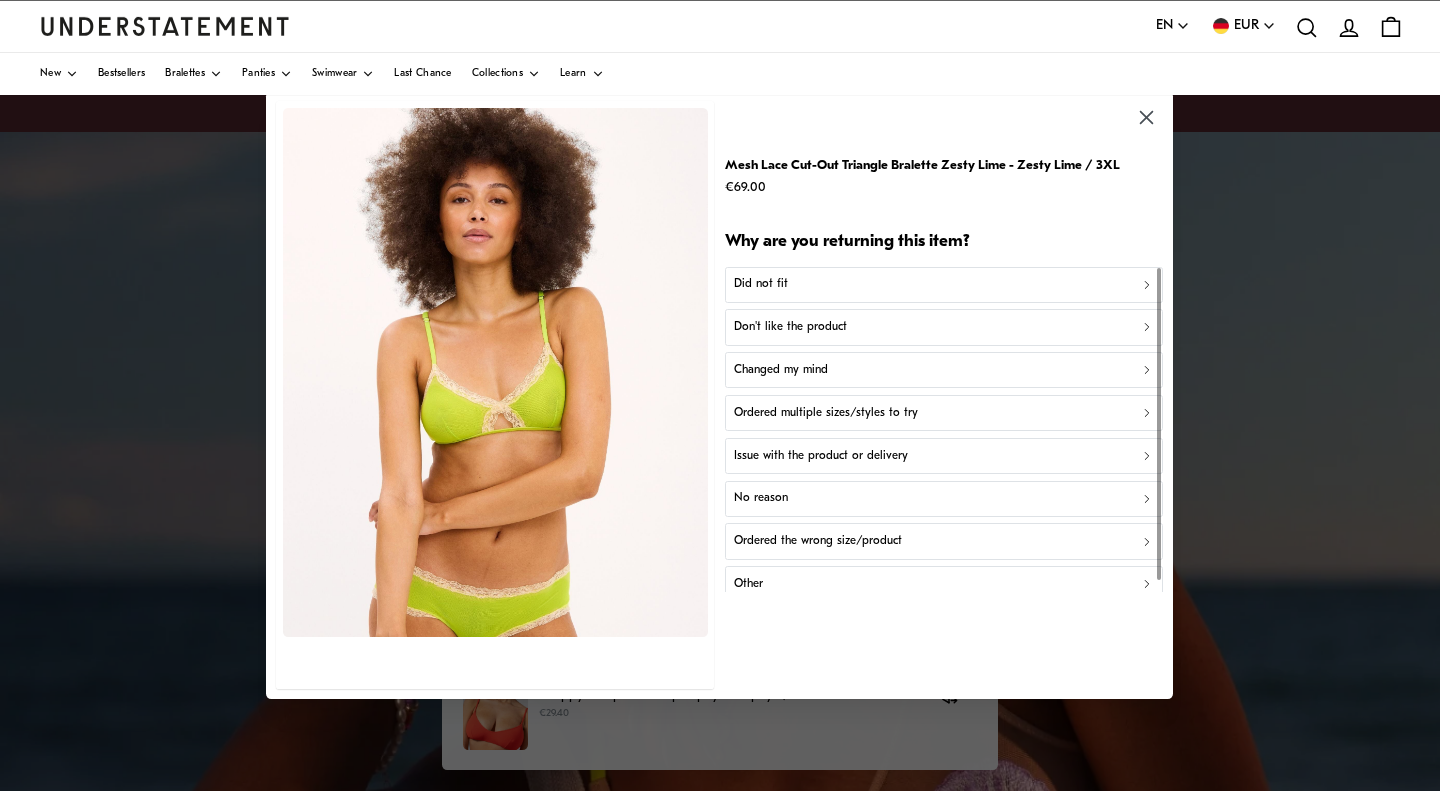
click at [802, 295] on button "Did not fit" at bounding box center [944, 285] width 438 height 36
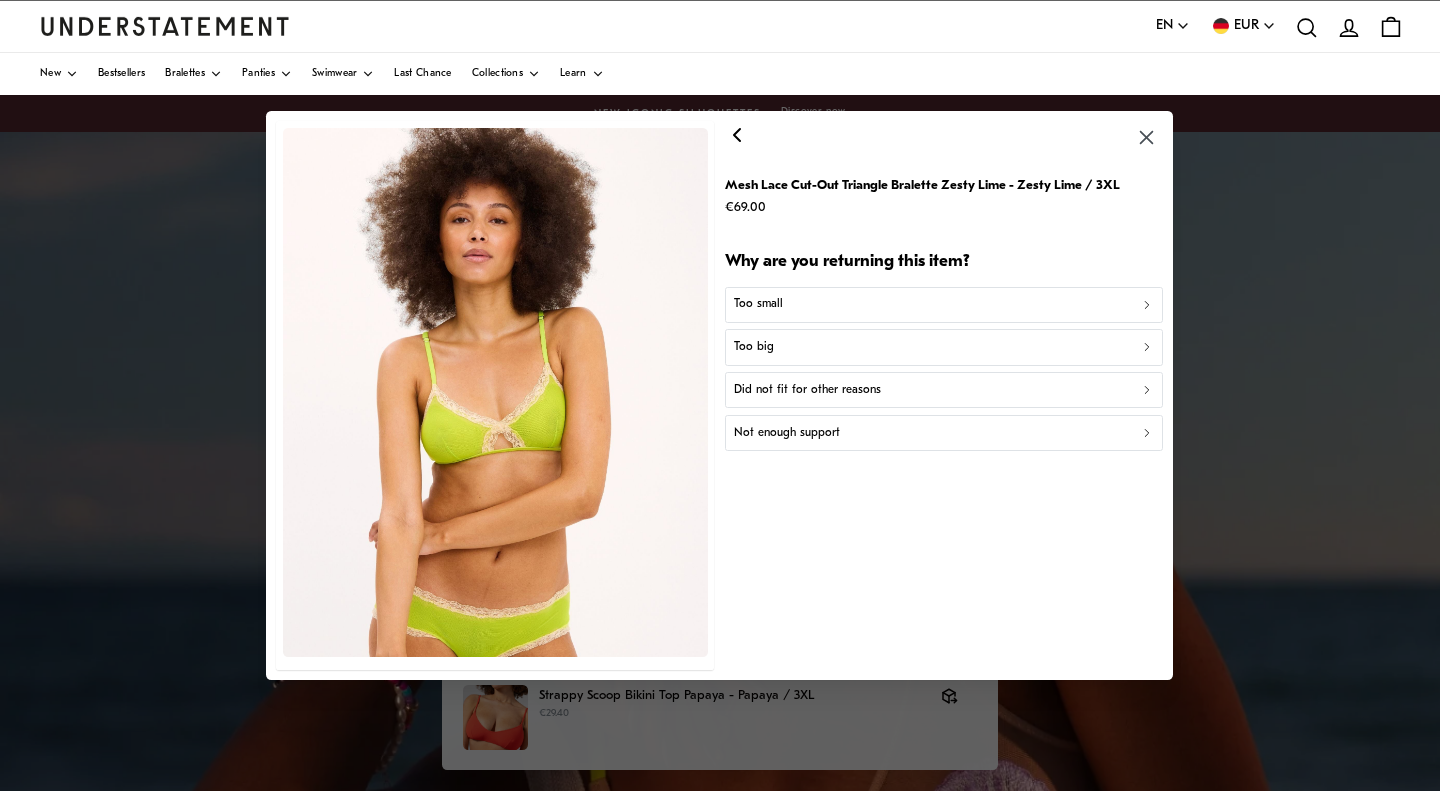
click at [755, 348] on p "Too big" at bounding box center [754, 347] width 40 height 19
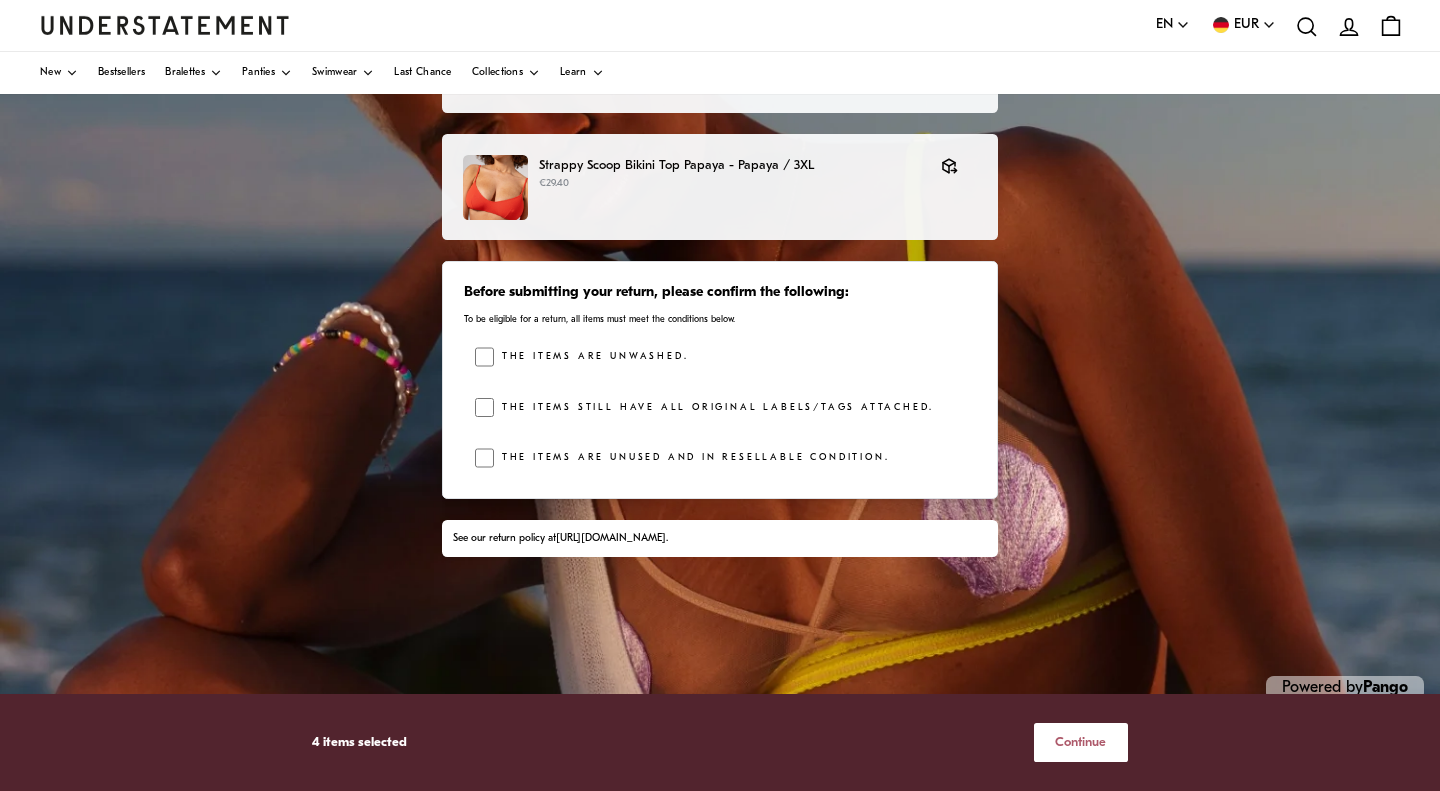
scroll to position [341, 0]
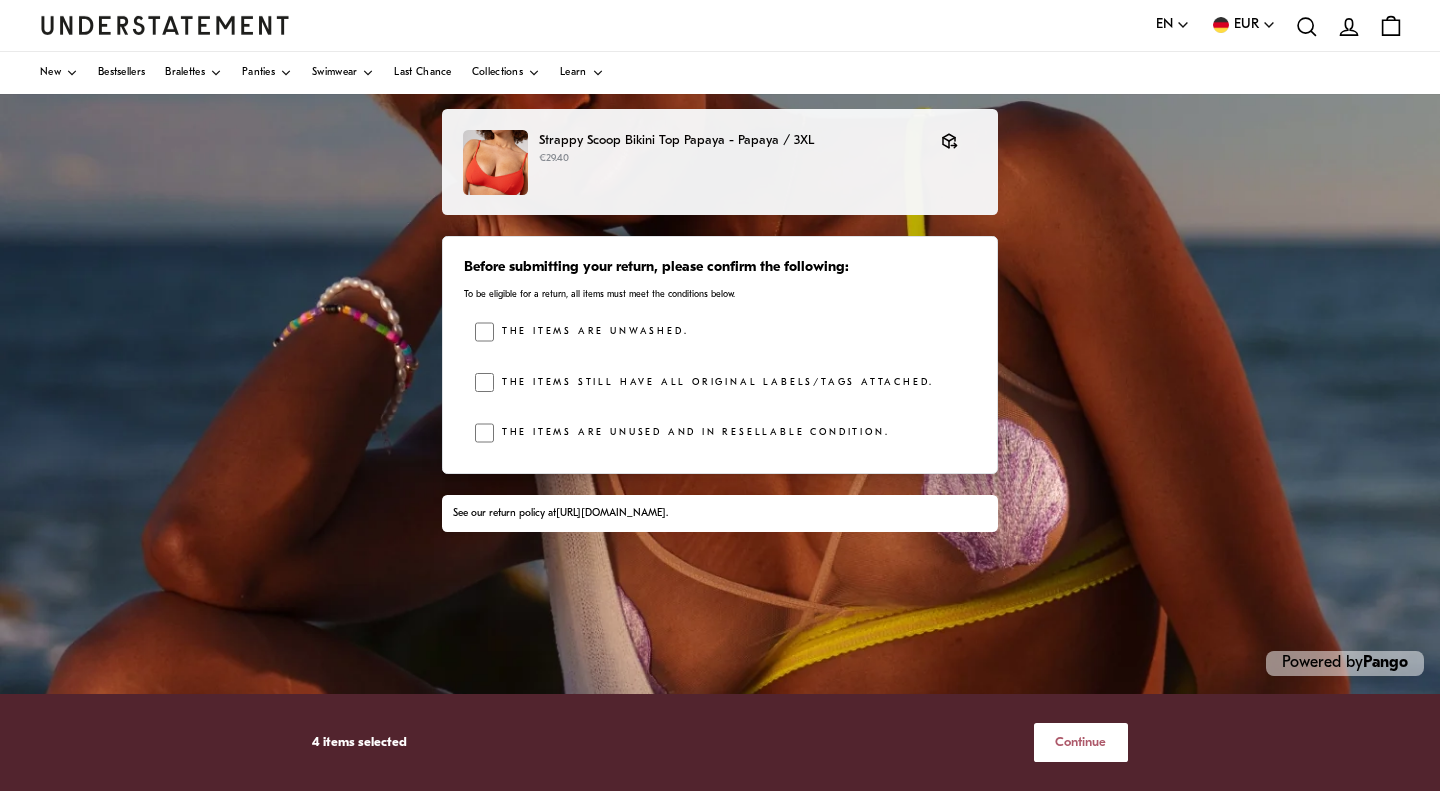
click at [1083, 742] on span "Continue" at bounding box center [1080, 742] width 51 height 37
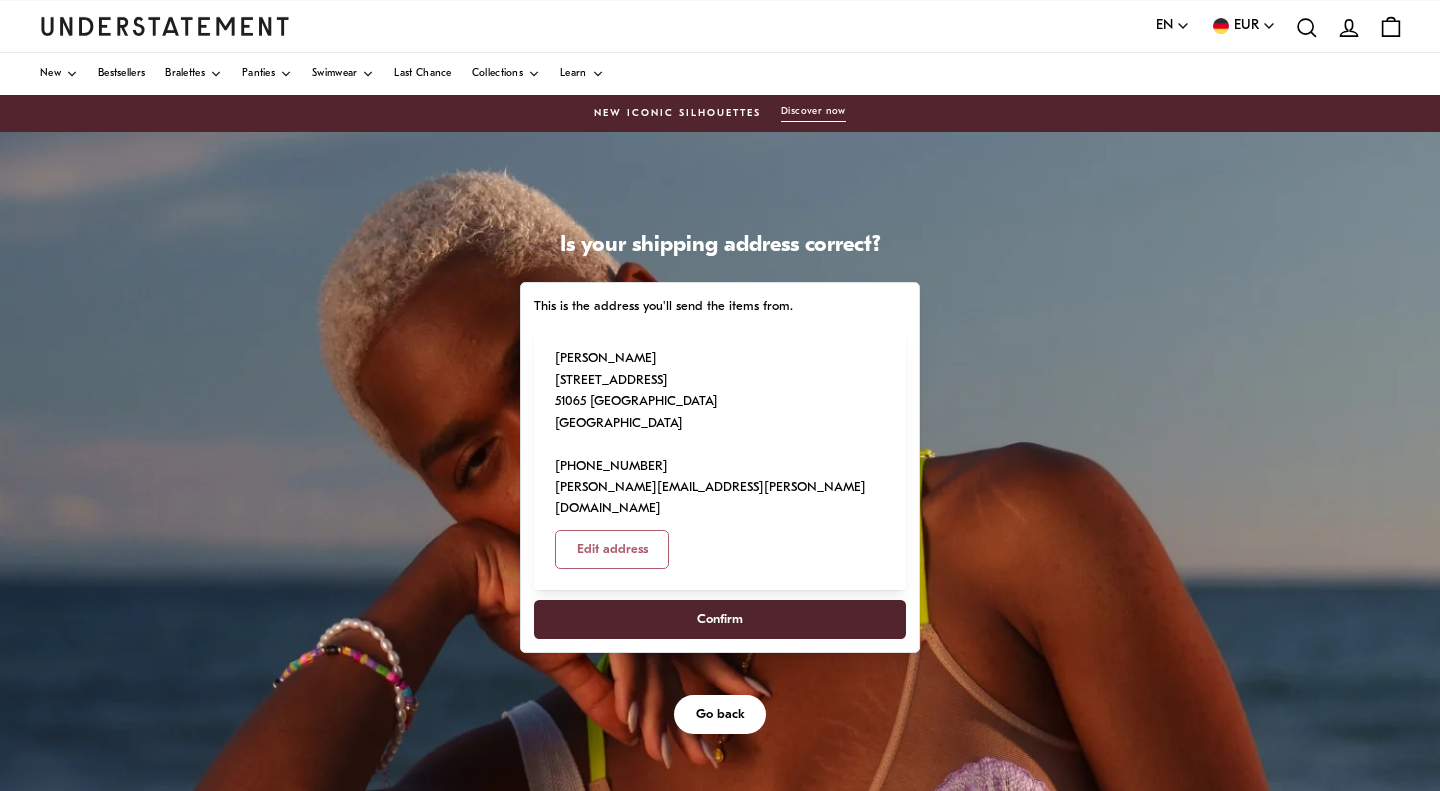
click at [721, 601] on span "Confirm" at bounding box center [720, 619] width 46 height 37
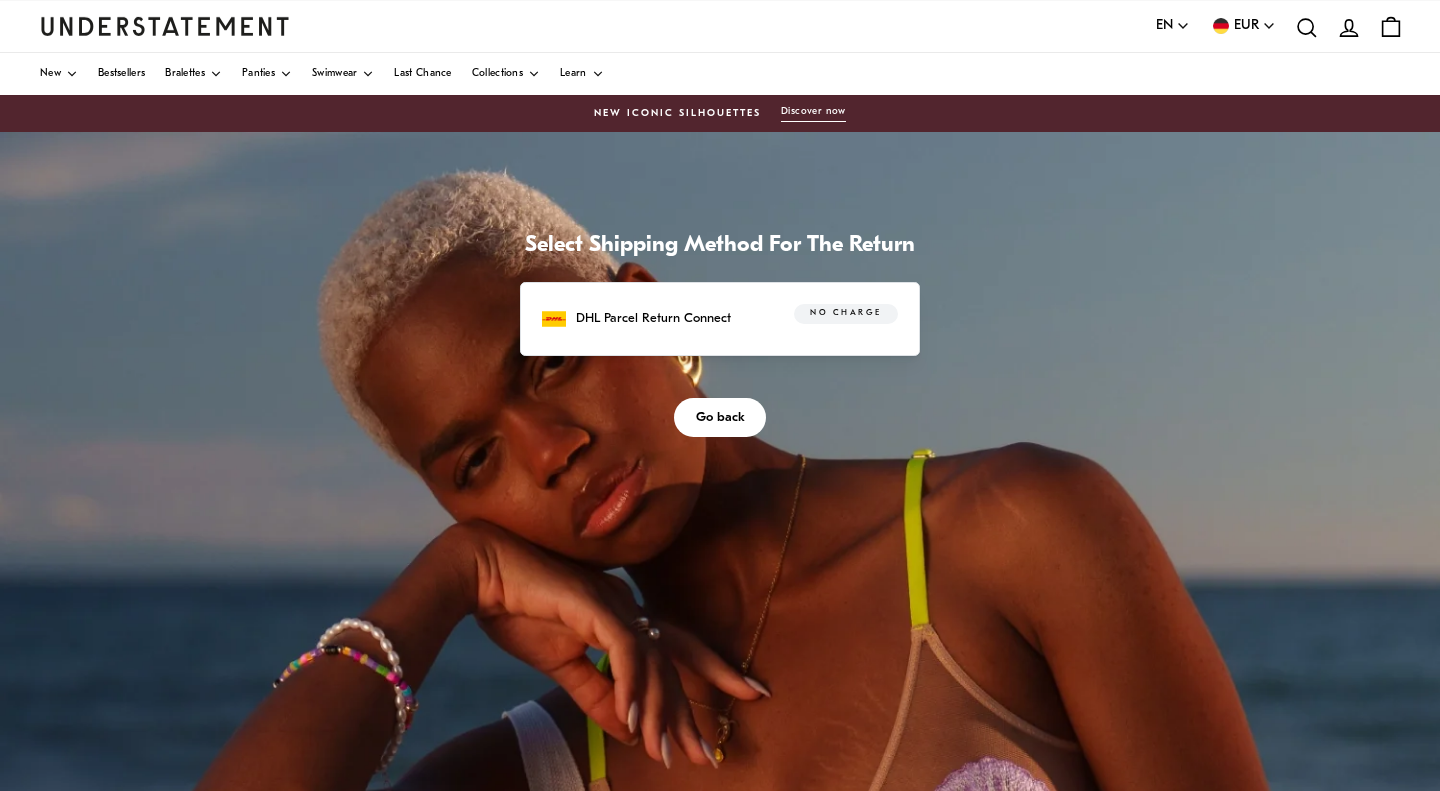
click at [746, 312] on div "DHL Parcel Return Connect No charge" at bounding box center [720, 319] width 356 height 31
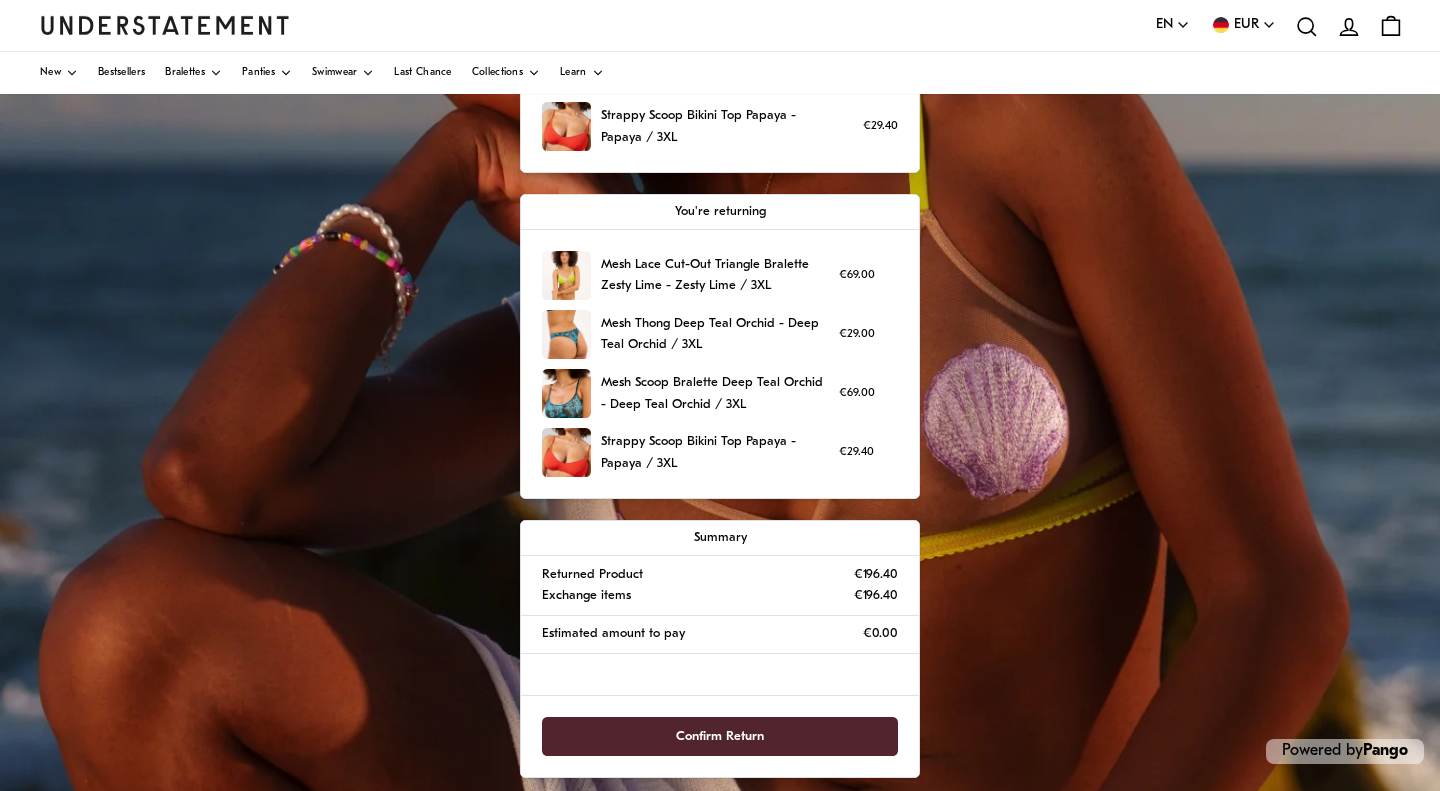
scroll to position [497, 0]
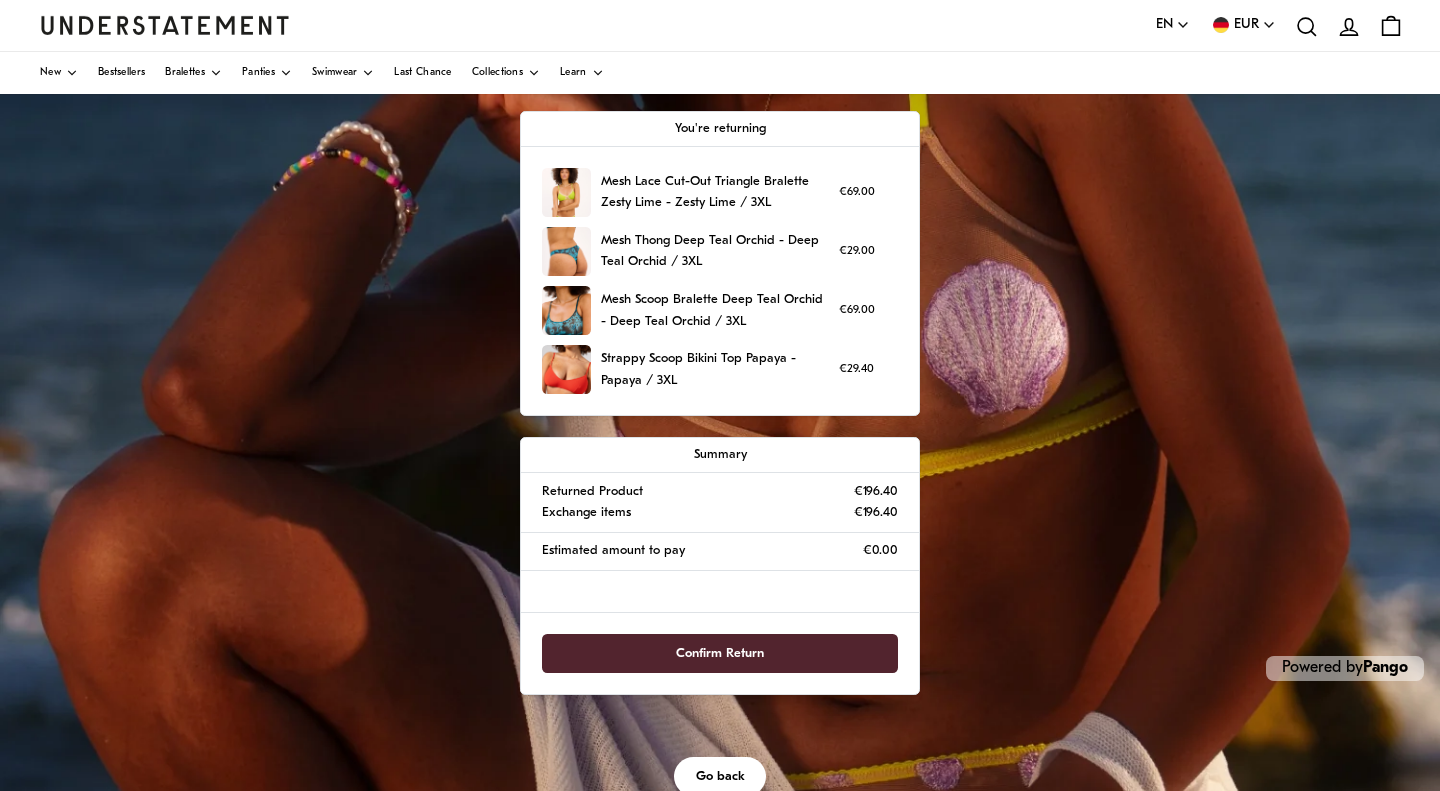
click at [738, 659] on span "Confirm Return" at bounding box center [720, 653] width 88 height 37
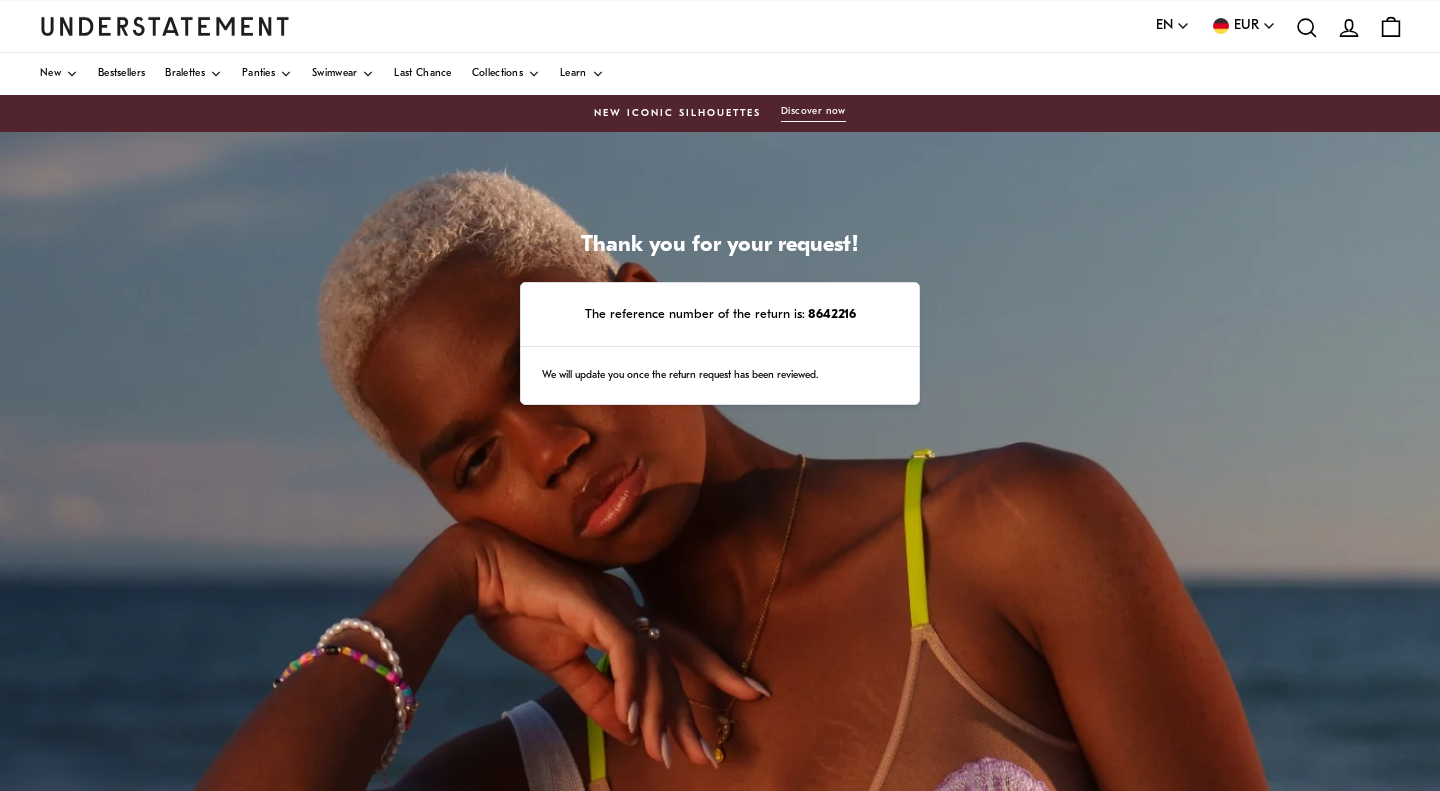
click at [733, 364] on div "We will update you once the return request has been reviewed." at bounding box center [720, 376] width 398 height 58
